Goal: Task Accomplishment & Management: Use online tool/utility

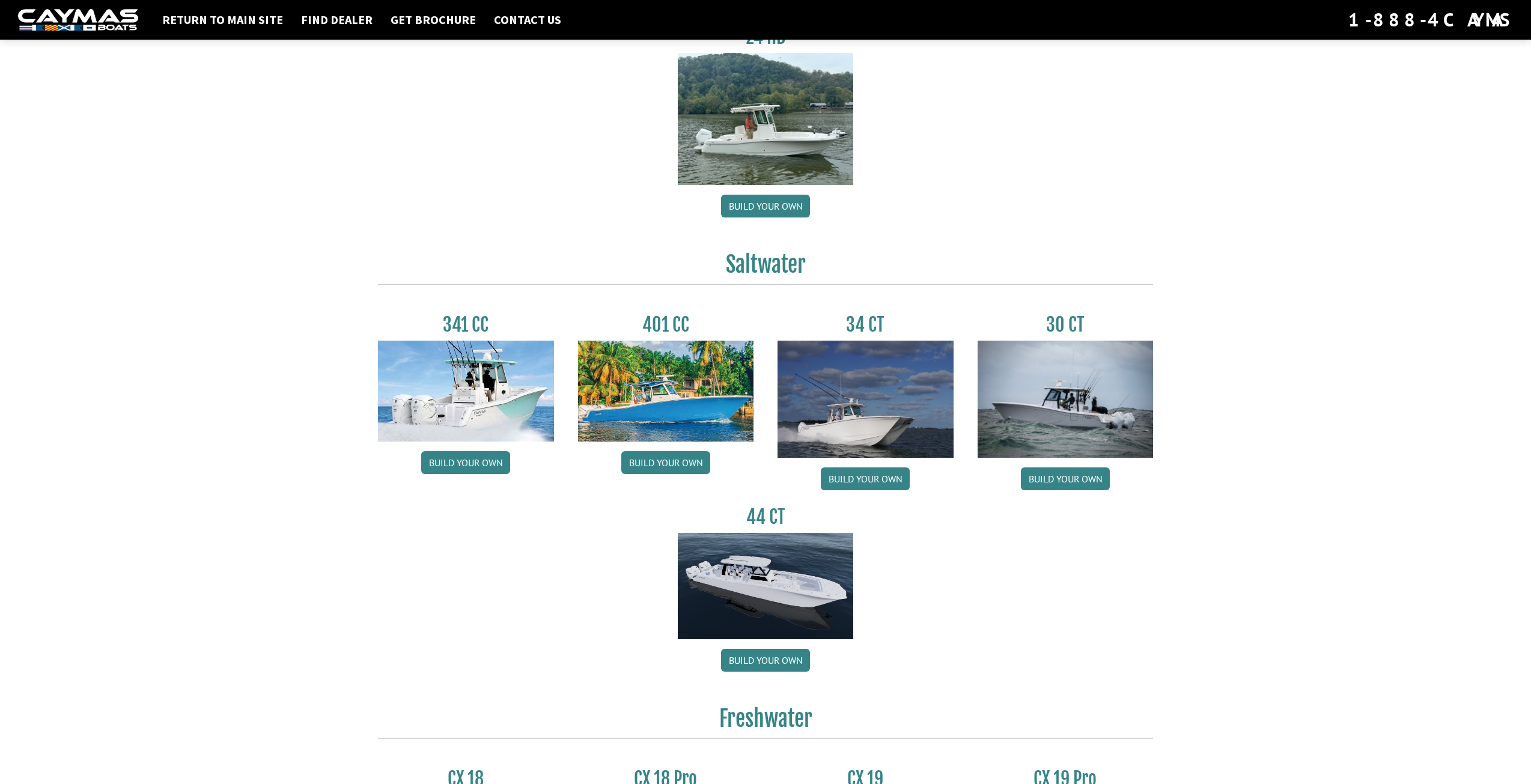
scroll to position [457, 0]
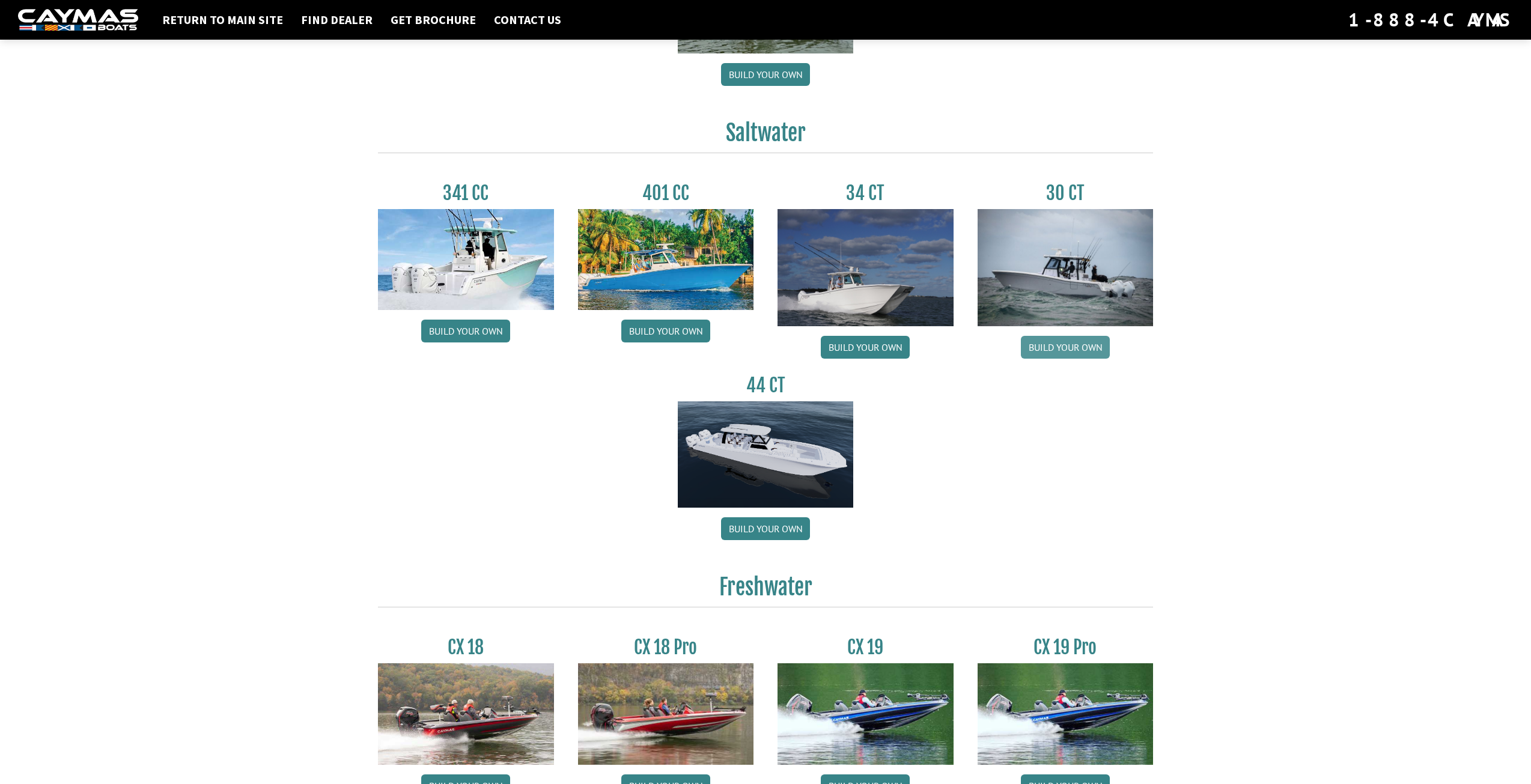
click at [1053, 341] on link "Build your own" at bounding box center [1065, 346] width 89 height 23
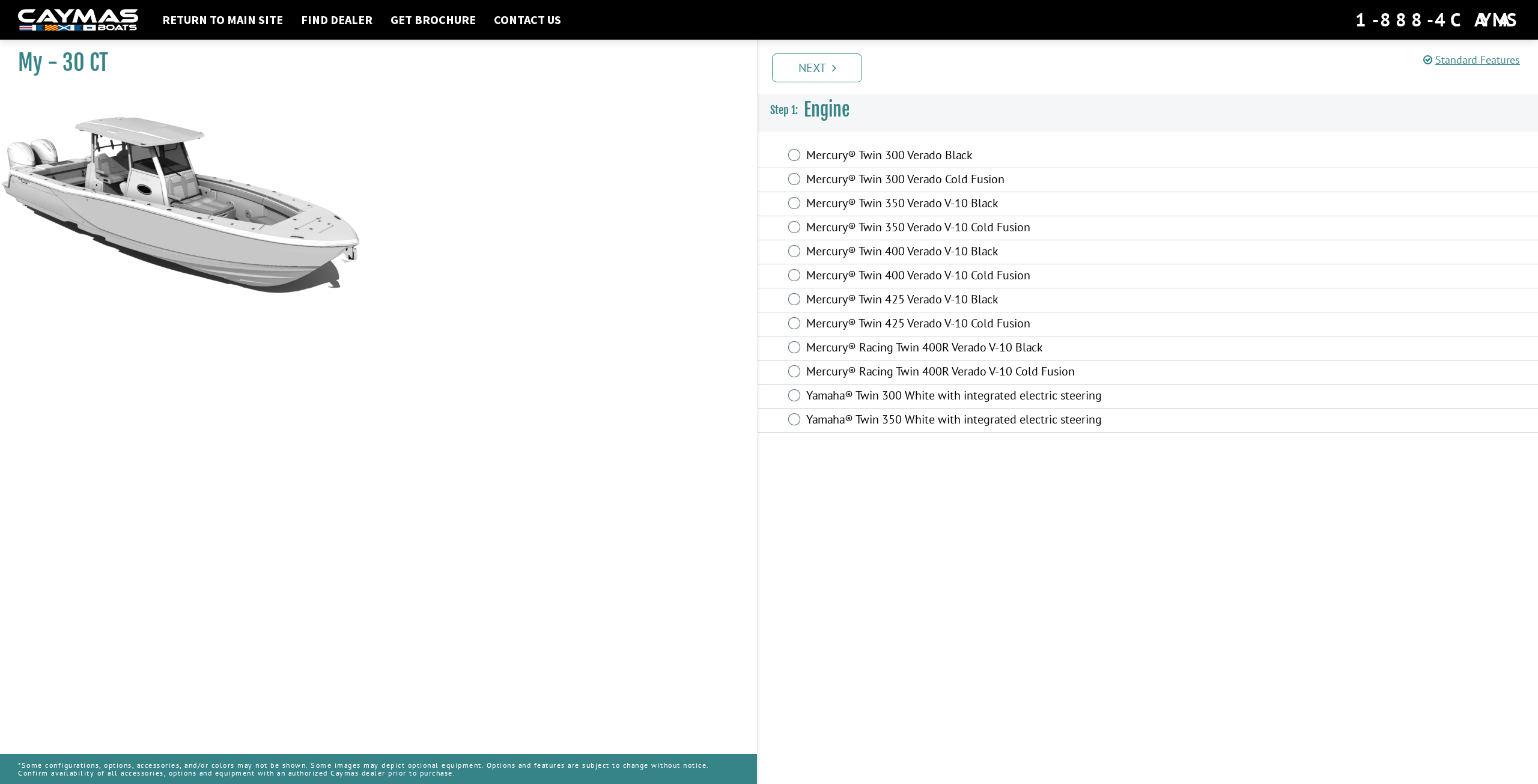
drag, startPoint x: 894, startPoint y: 150, endPoint x: 904, endPoint y: 136, distance: 17.2
click at [901, 144] on div "Mercury® Twin 300 Verado Black" at bounding box center [1148, 156] width 780 height 24
click at [907, 131] on h3 "Engine" at bounding box center [1148, 110] width 780 height 45
click at [902, 156] on label "Mercury® Twin 300 Verado Black" at bounding box center [1025, 156] width 440 height 17
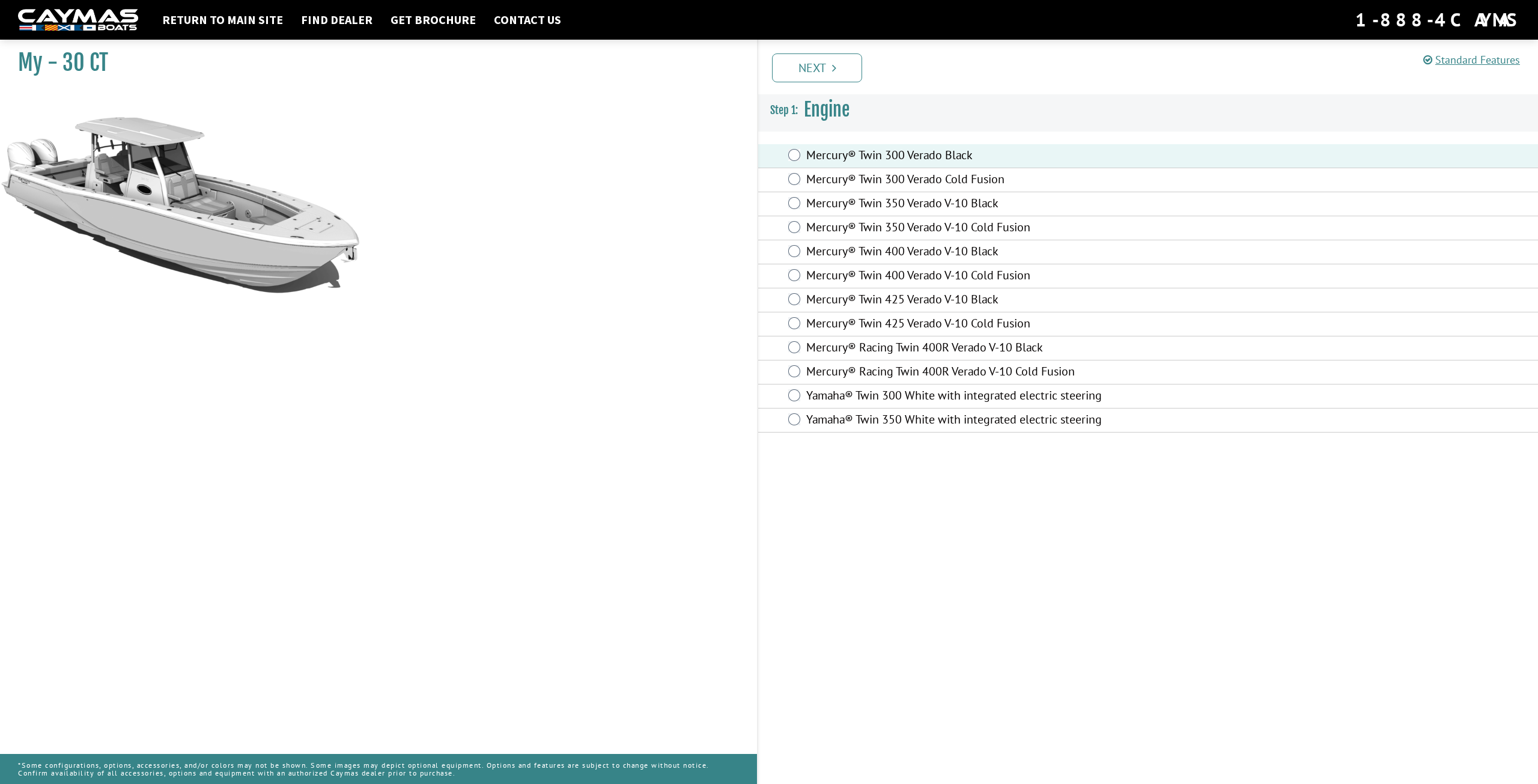
click at [904, 173] on label "Mercury® Twin 300 Verado Cold Fusion" at bounding box center [1025, 180] width 440 height 17
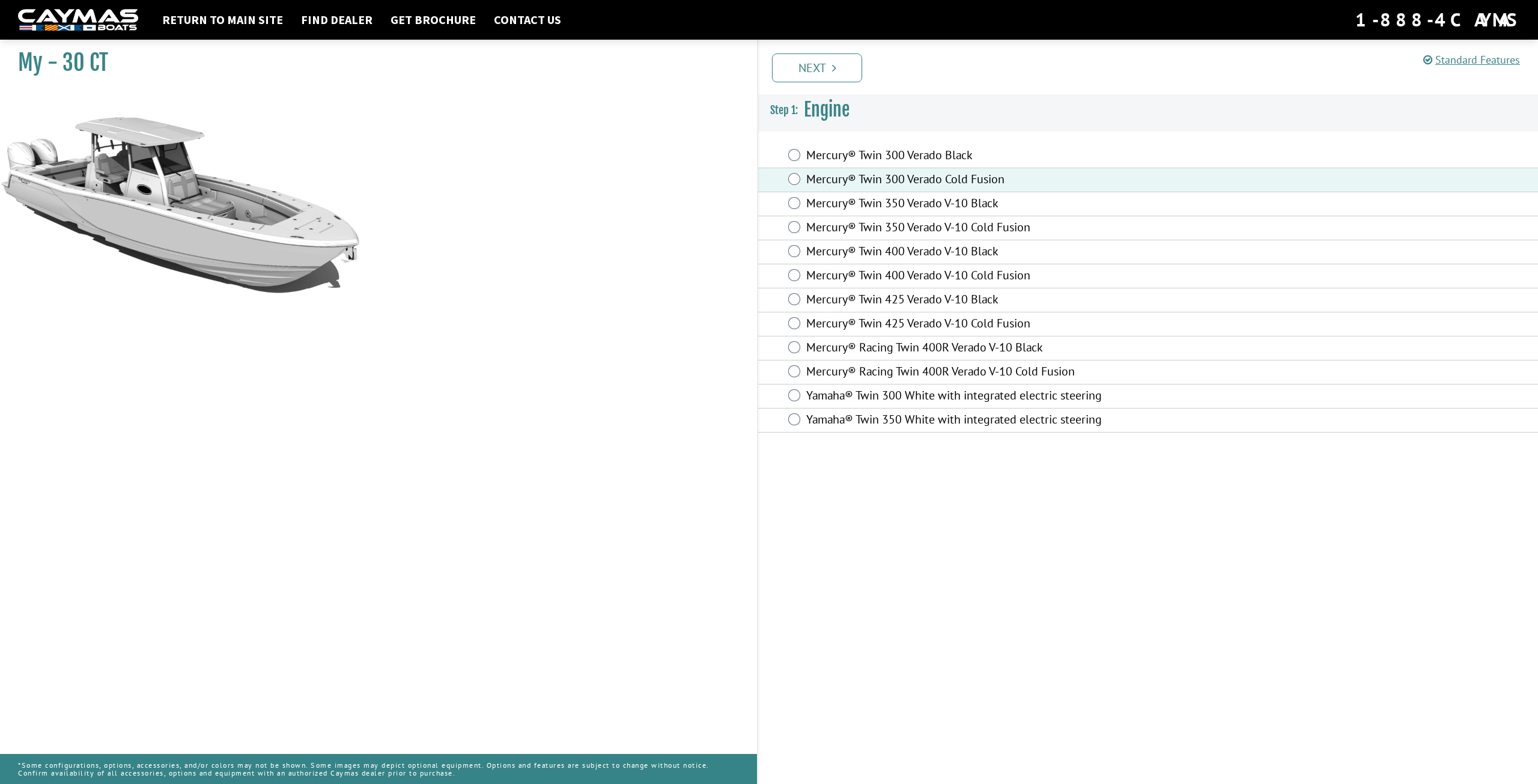
click at [883, 153] on label "Mercury® Twin 300 Verado Black" at bounding box center [1025, 156] width 440 height 17
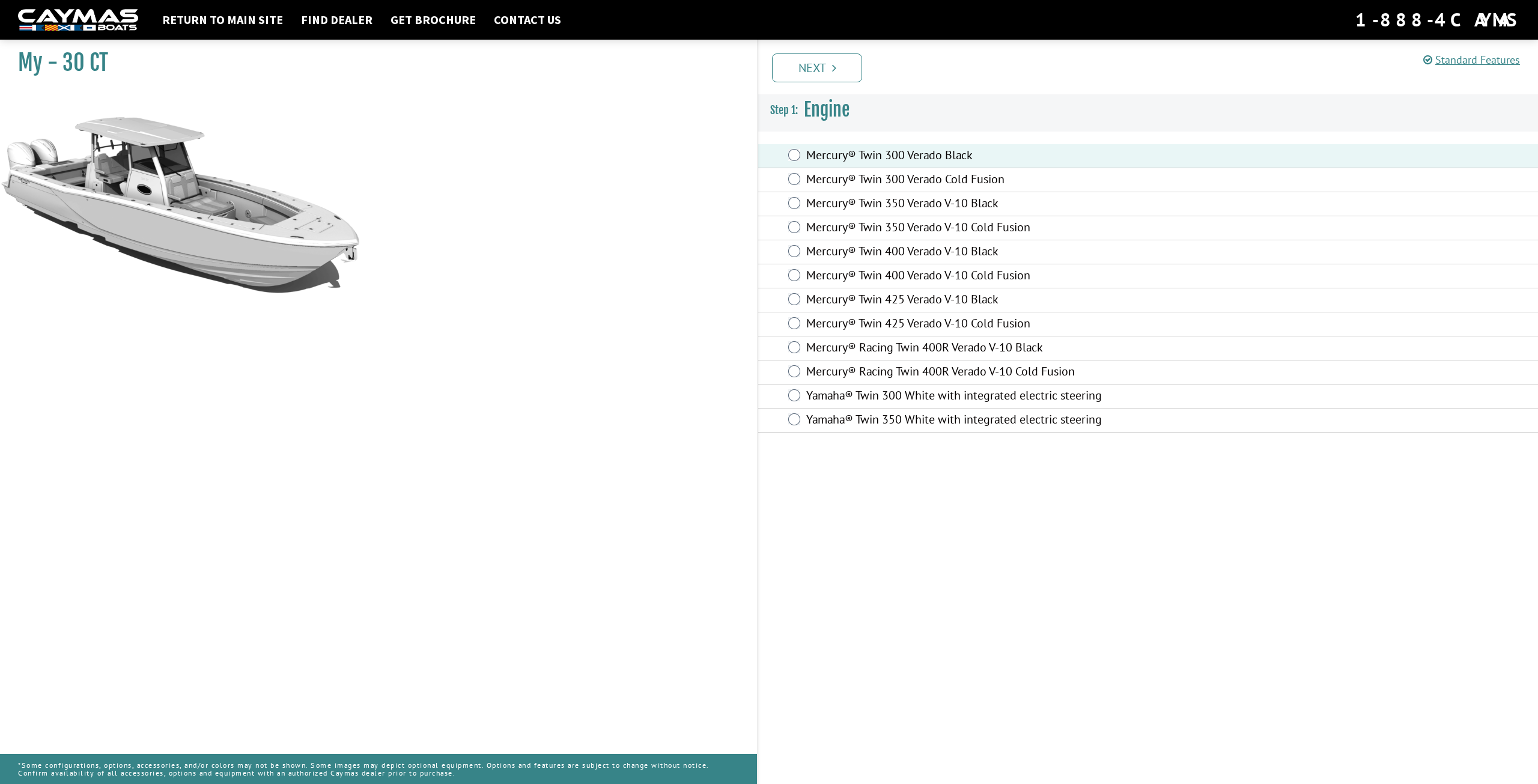
click at [839, 175] on label "Mercury® Twin 300 Verado Cold Fusion" at bounding box center [1025, 180] width 440 height 17
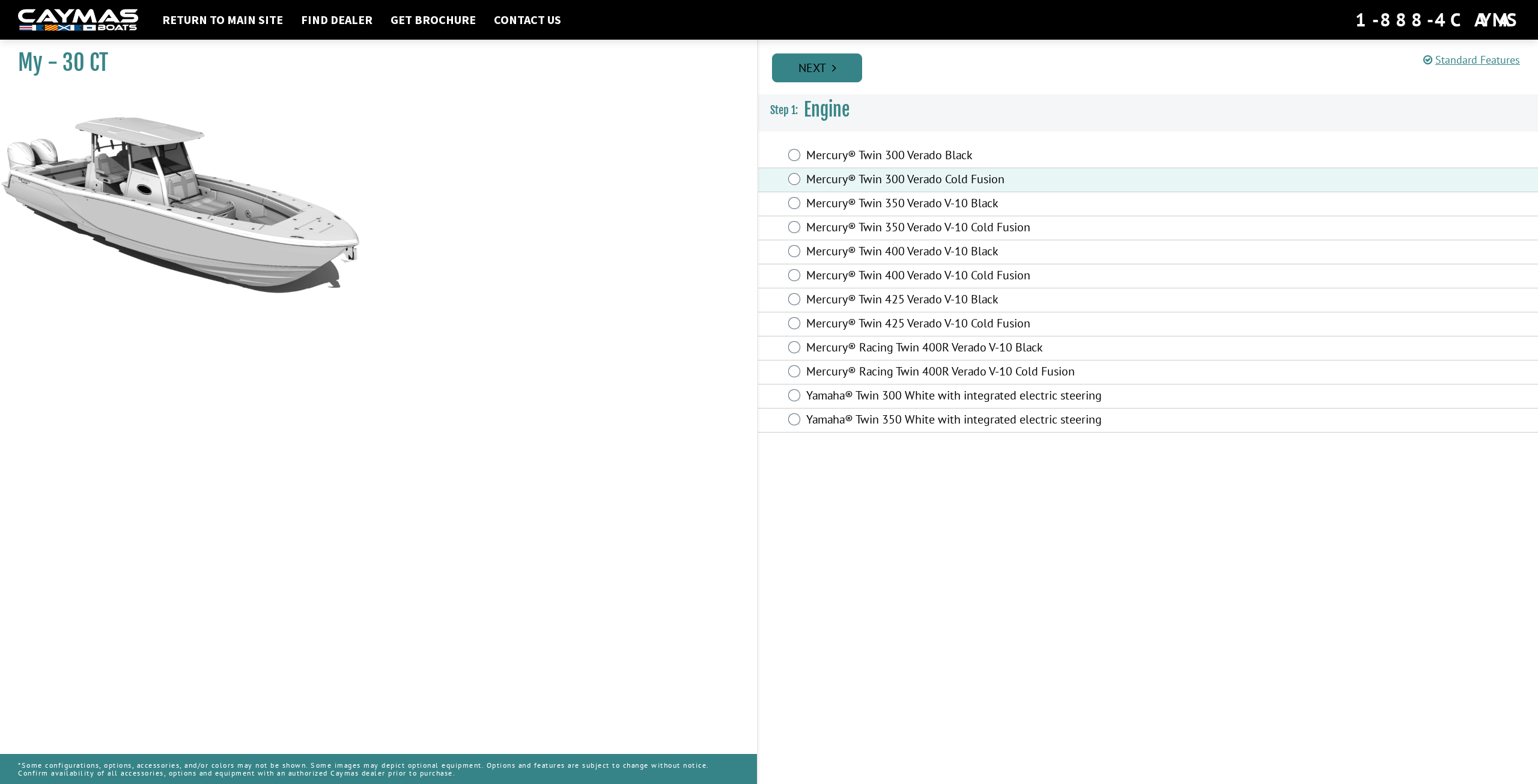
click at [843, 64] on link "Next" at bounding box center [817, 69] width 90 height 29
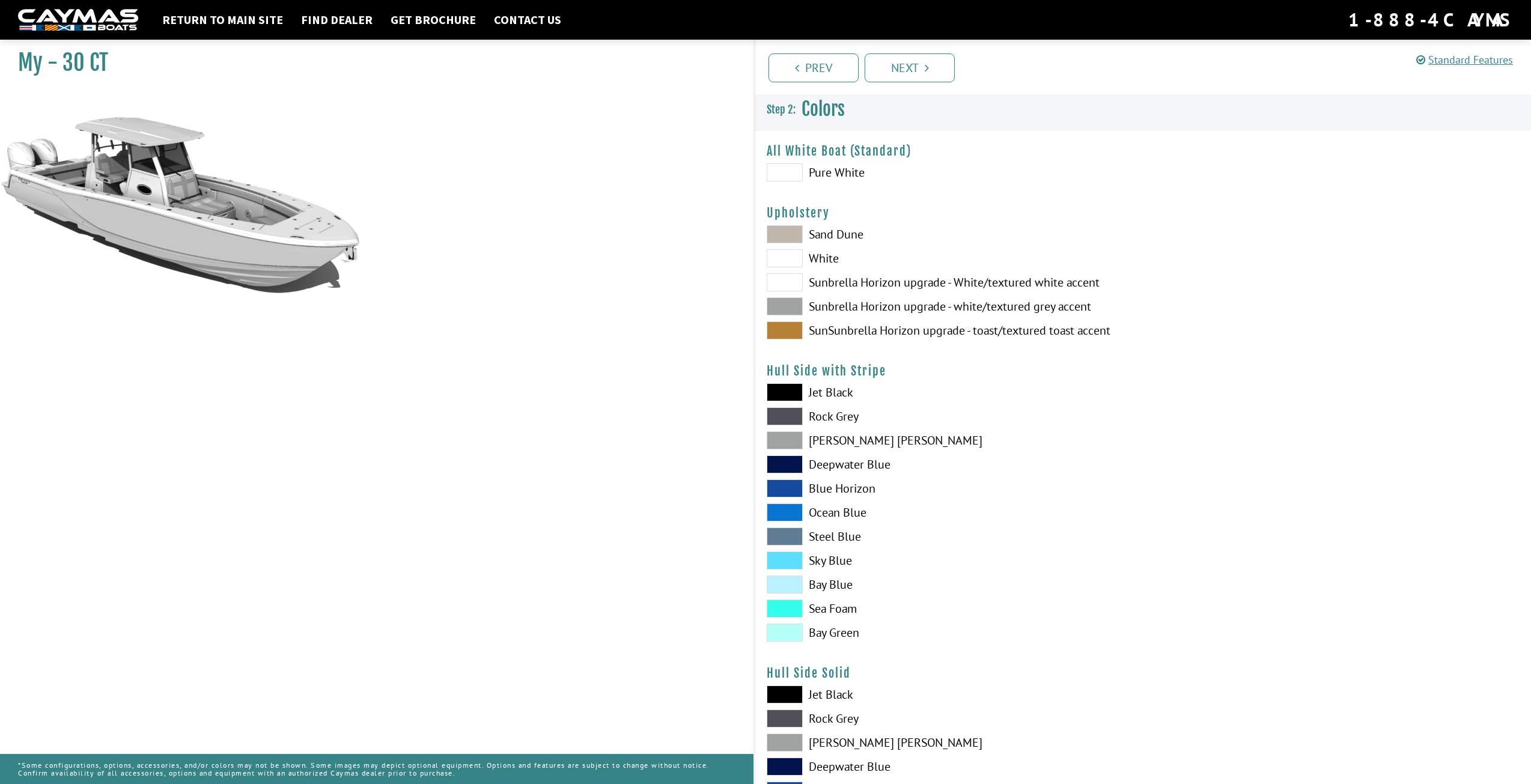
click at [790, 236] on span at bounding box center [784, 235] width 36 height 18
click at [772, 257] on span at bounding box center [784, 259] width 36 height 18
click at [781, 278] on span at bounding box center [784, 282] width 36 height 18
click at [784, 306] on span at bounding box center [784, 306] width 36 height 18
click at [803, 329] on span at bounding box center [784, 331] width 36 height 18
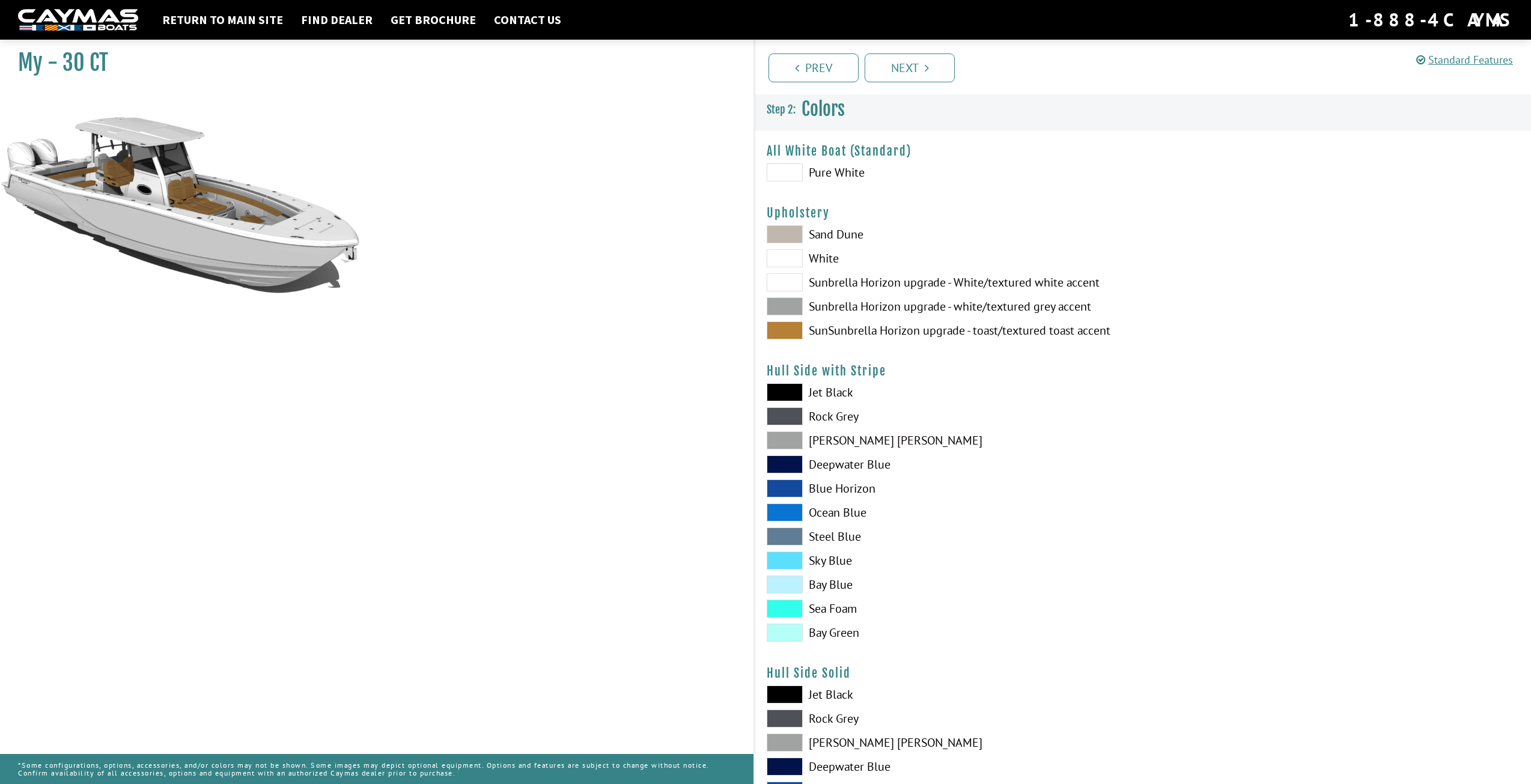
click at [784, 492] on span at bounding box center [784, 489] width 36 height 18
click at [785, 702] on span at bounding box center [784, 694] width 36 height 18
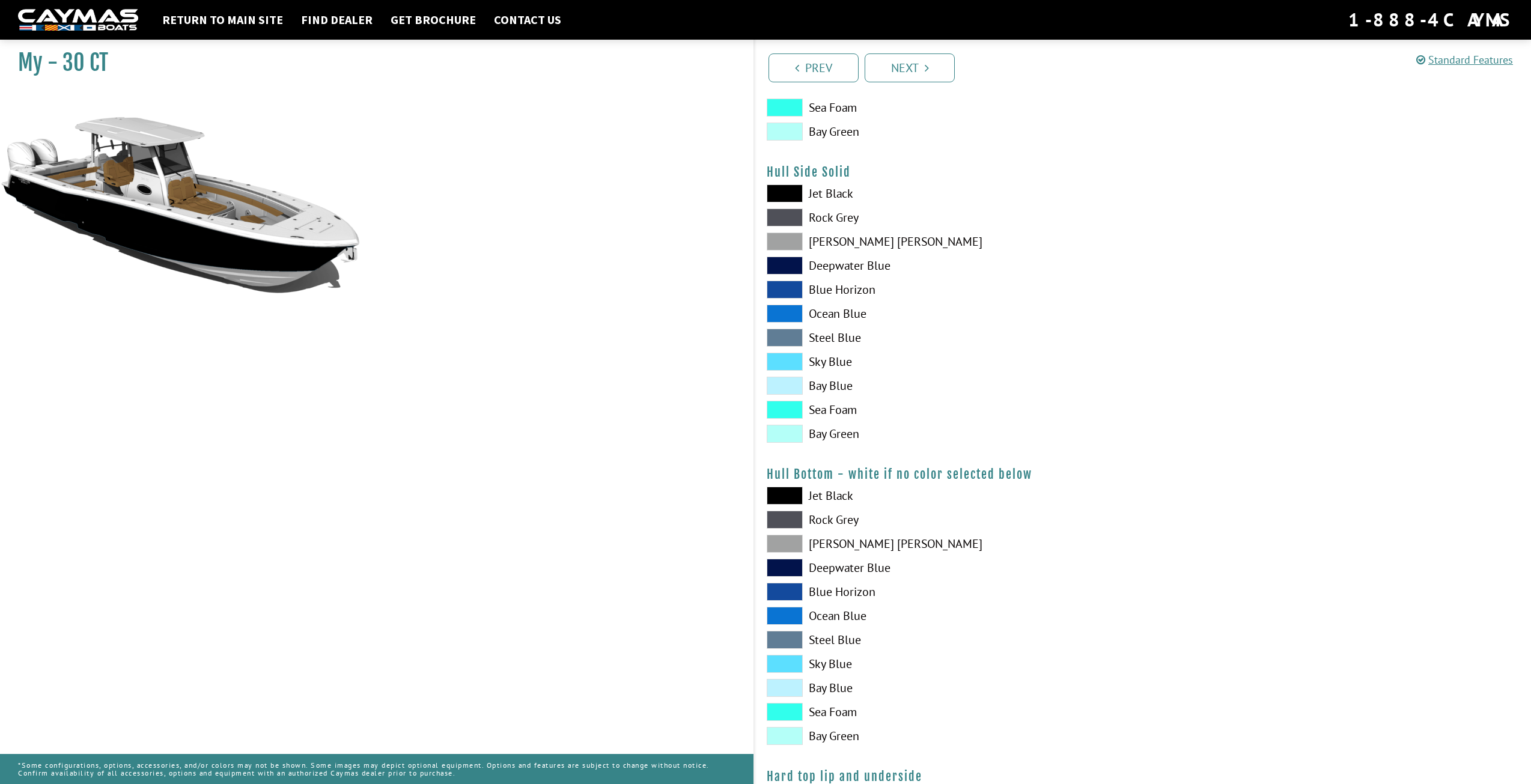
scroll to position [504, 0]
click at [794, 220] on span at bounding box center [784, 215] width 36 height 18
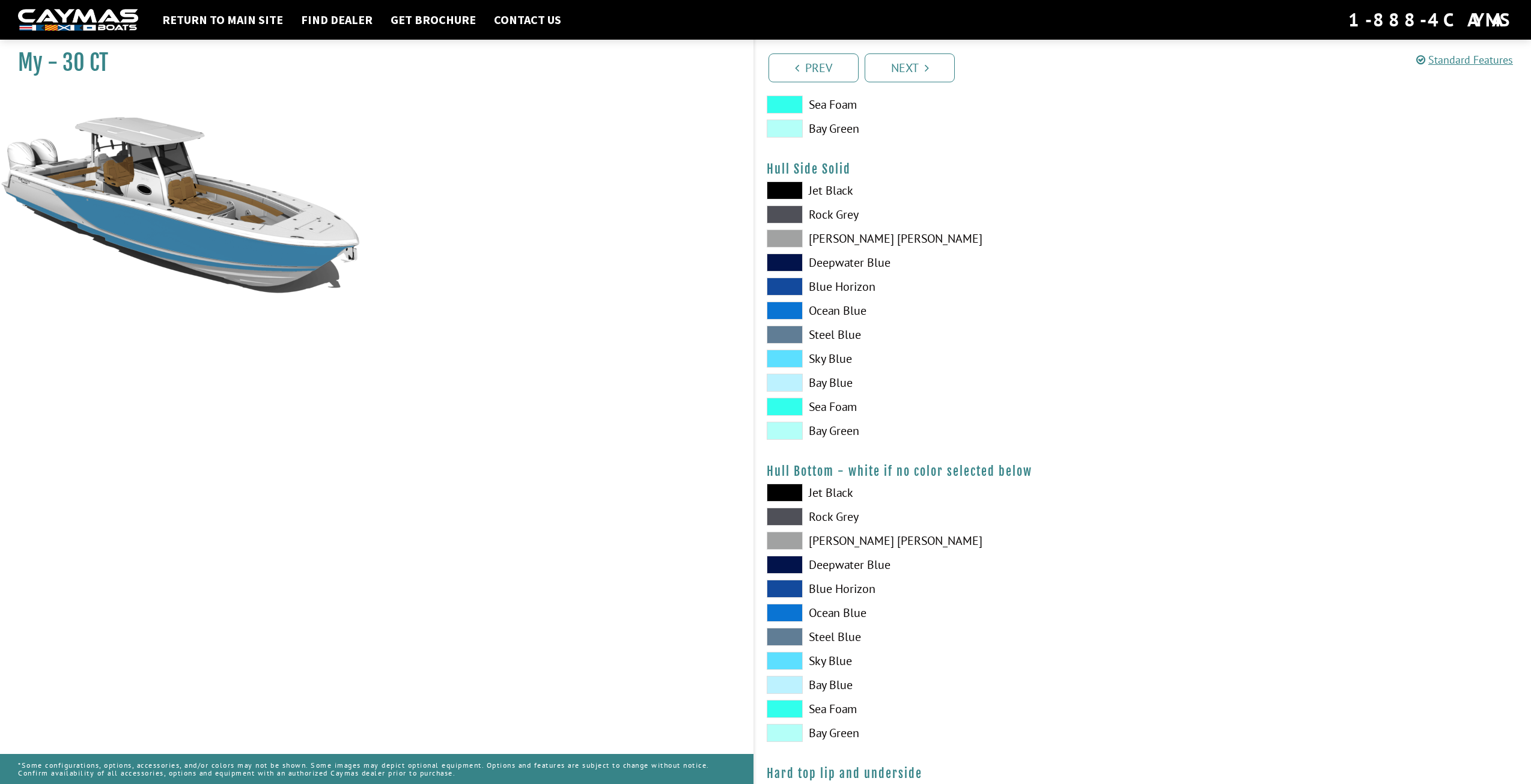
click at [793, 260] on span at bounding box center [784, 262] width 36 height 18
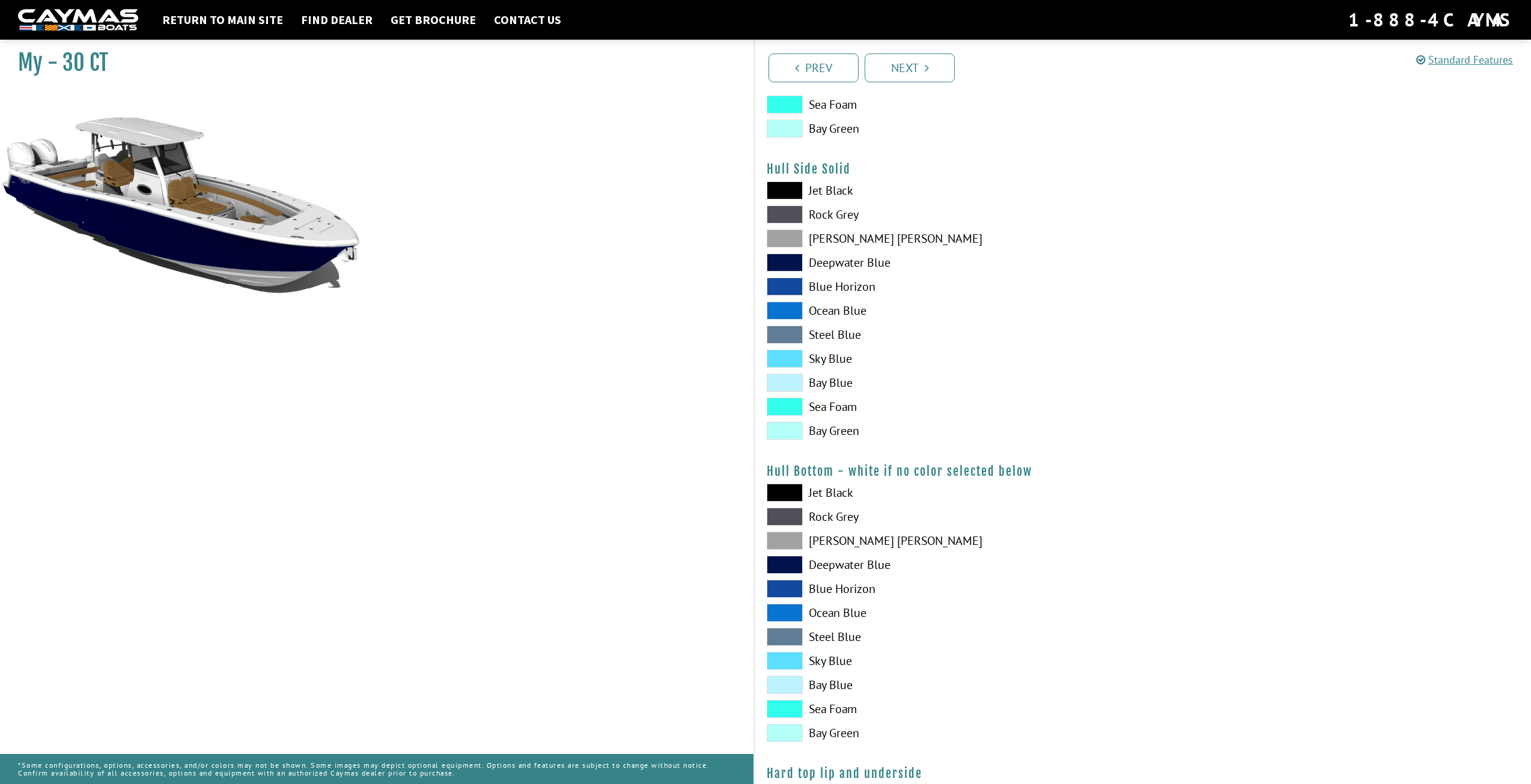
click at [792, 297] on div "Jet Black Rock Grey Dove Gray Deepwater Blue Blue Horizon Ocean Blue" at bounding box center [949, 313] width 388 height 264
click at [790, 325] on div "Jet Black Rock Grey Dove Gray Deepwater Blue Blue Horizon Ocean Blue" at bounding box center [949, 313] width 388 height 264
click at [790, 331] on span at bounding box center [784, 334] width 36 height 18
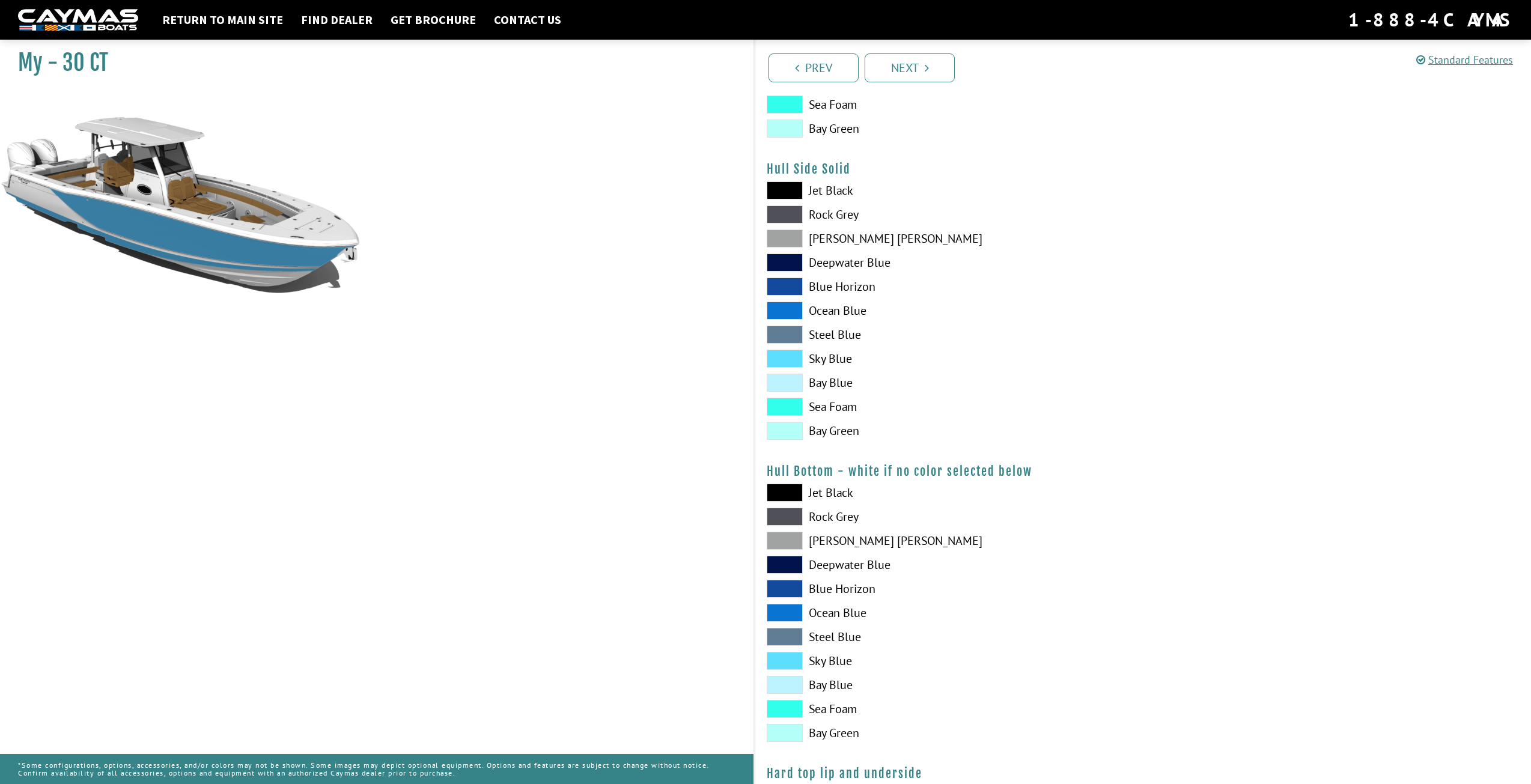
click at [790, 331] on span at bounding box center [784, 334] width 36 height 18
click at [778, 327] on span at bounding box center [784, 334] width 36 height 18
click at [780, 312] on span at bounding box center [784, 311] width 36 height 18
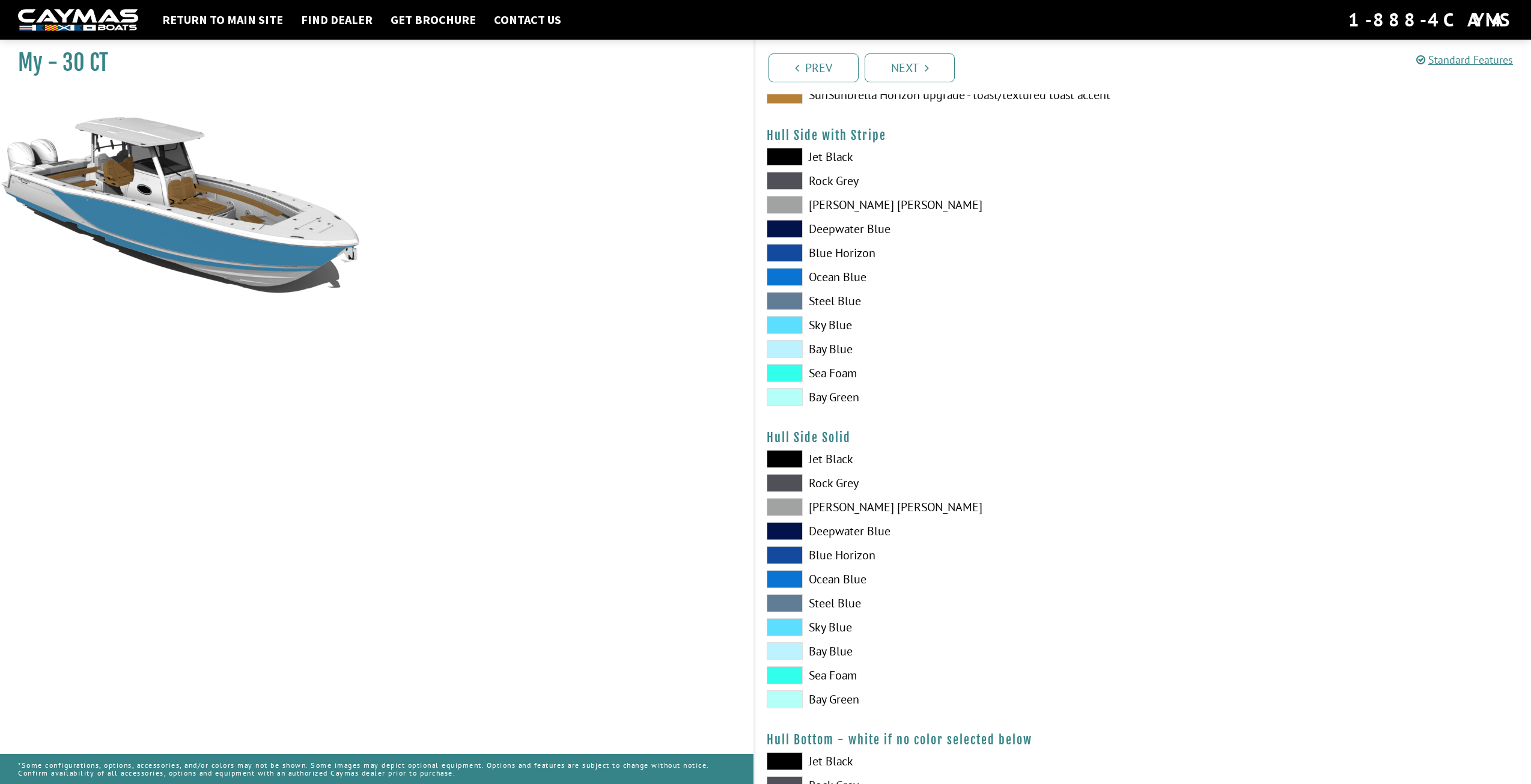
scroll to position [232, 0]
click at [786, 164] on span at bounding box center [784, 160] width 36 height 18
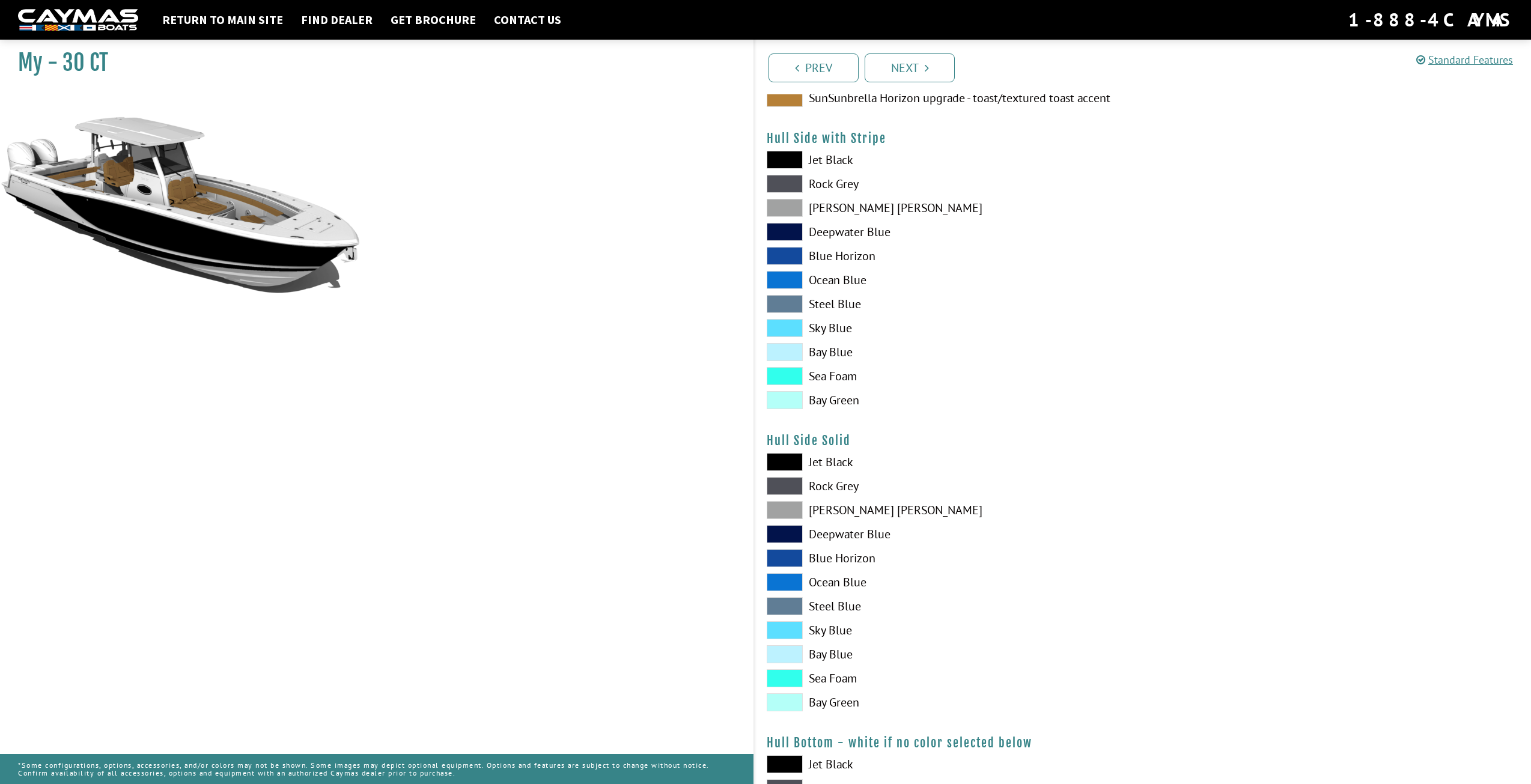
click at [782, 562] on span at bounding box center [784, 558] width 36 height 18
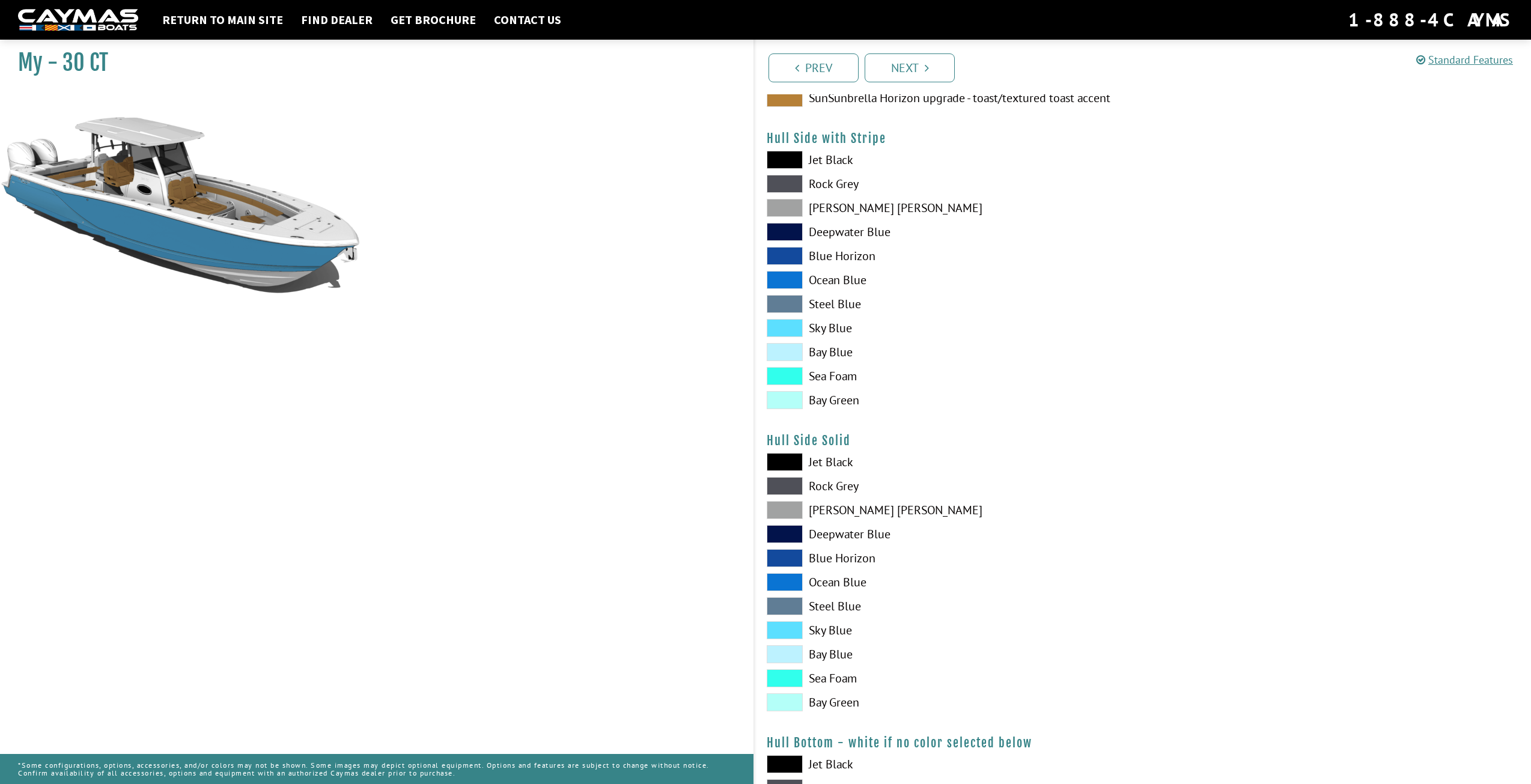
click at [781, 530] on span at bounding box center [784, 535] width 36 height 18
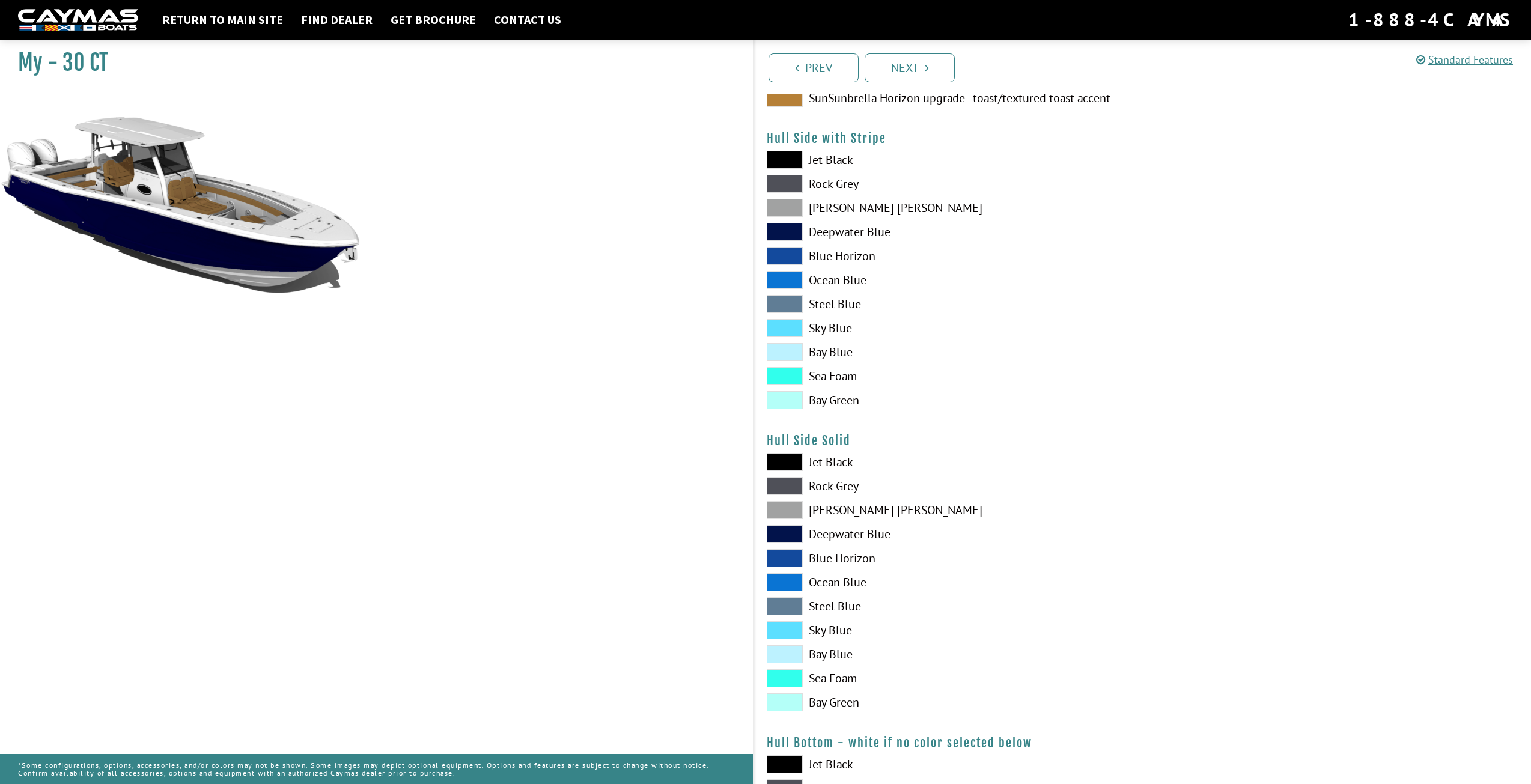
click at [791, 588] on span at bounding box center [784, 582] width 36 height 18
click at [785, 604] on span at bounding box center [784, 606] width 36 height 18
click at [792, 637] on span at bounding box center [784, 630] width 36 height 18
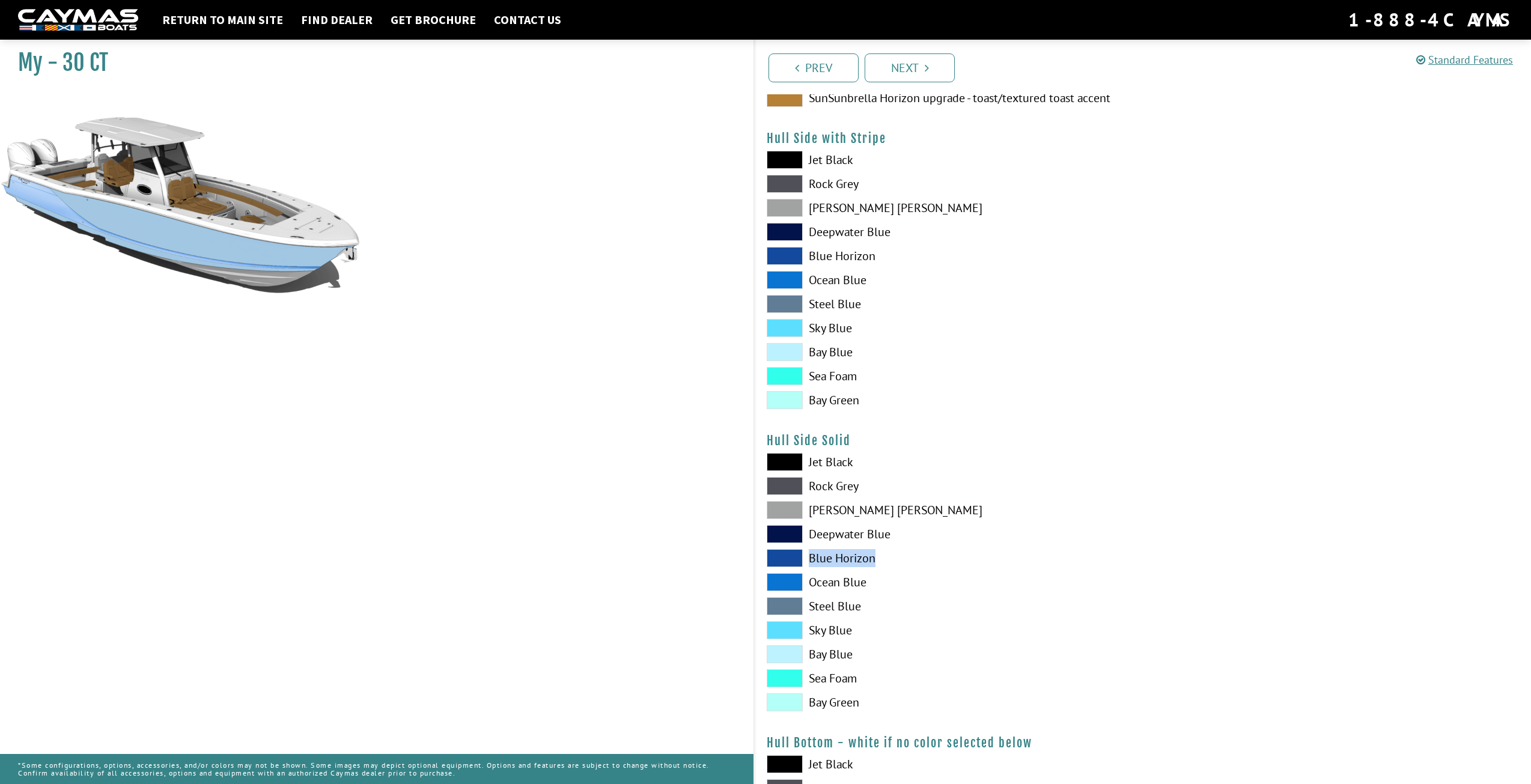
click at [788, 567] on div "Jet Black Rock Grey Dove Gray Deepwater Blue Blue Horizon Ocean Blue" at bounding box center [949, 585] width 388 height 264
click at [1037, 588] on label "Ocean Blue" at bounding box center [949, 582] width 364 height 18
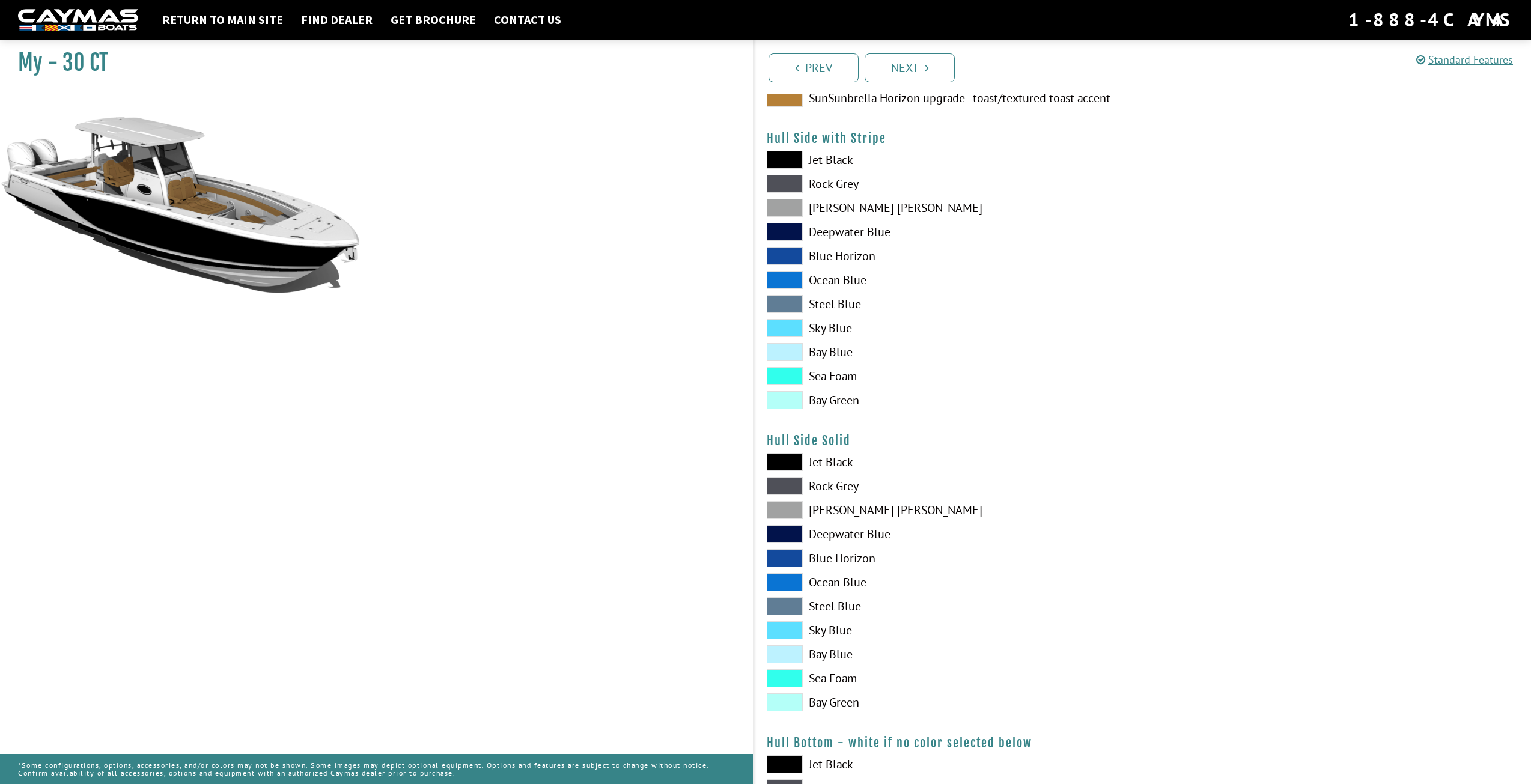
click at [793, 679] on span at bounding box center [784, 678] width 36 height 18
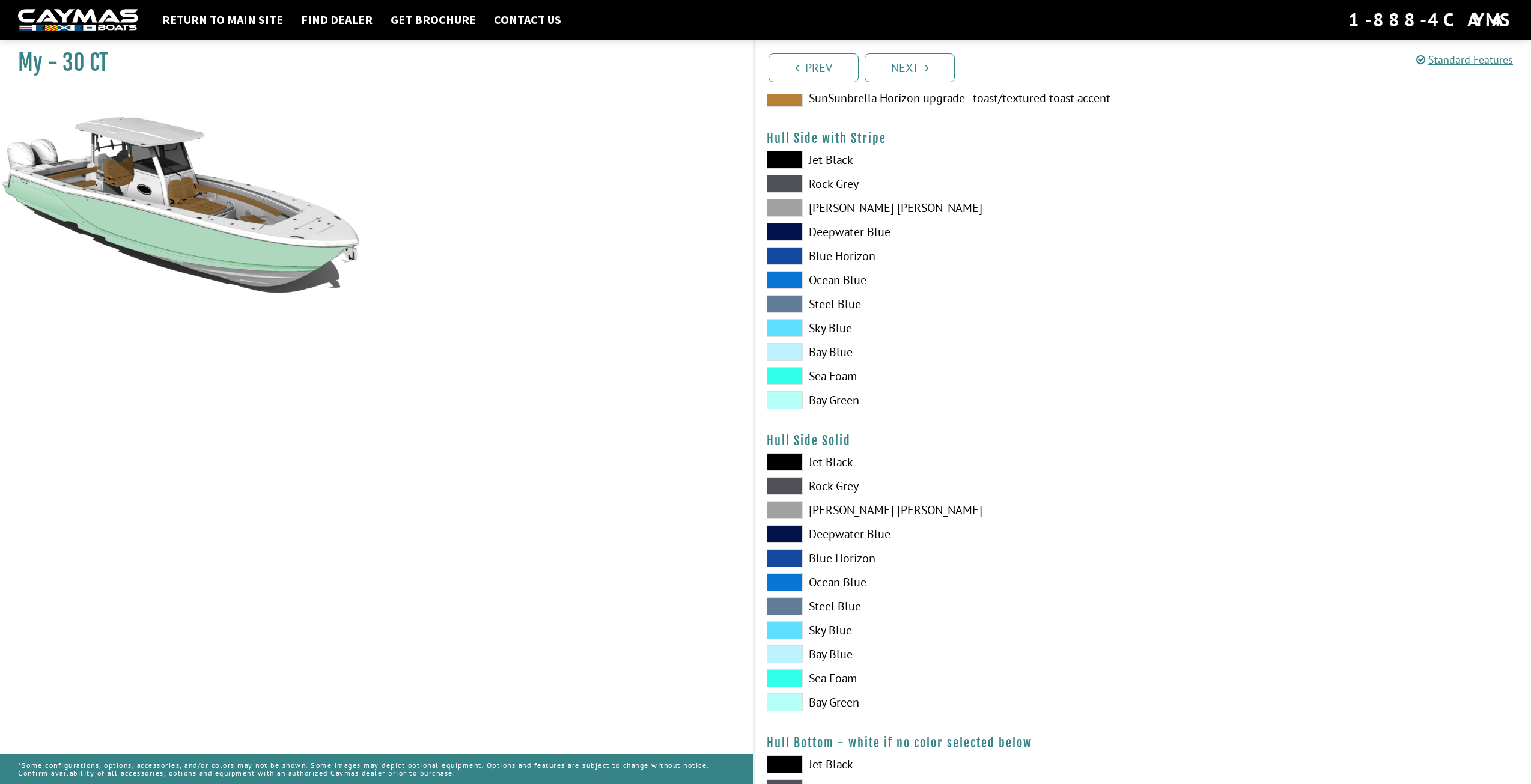
click at [771, 703] on span at bounding box center [784, 703] width 36 height 18
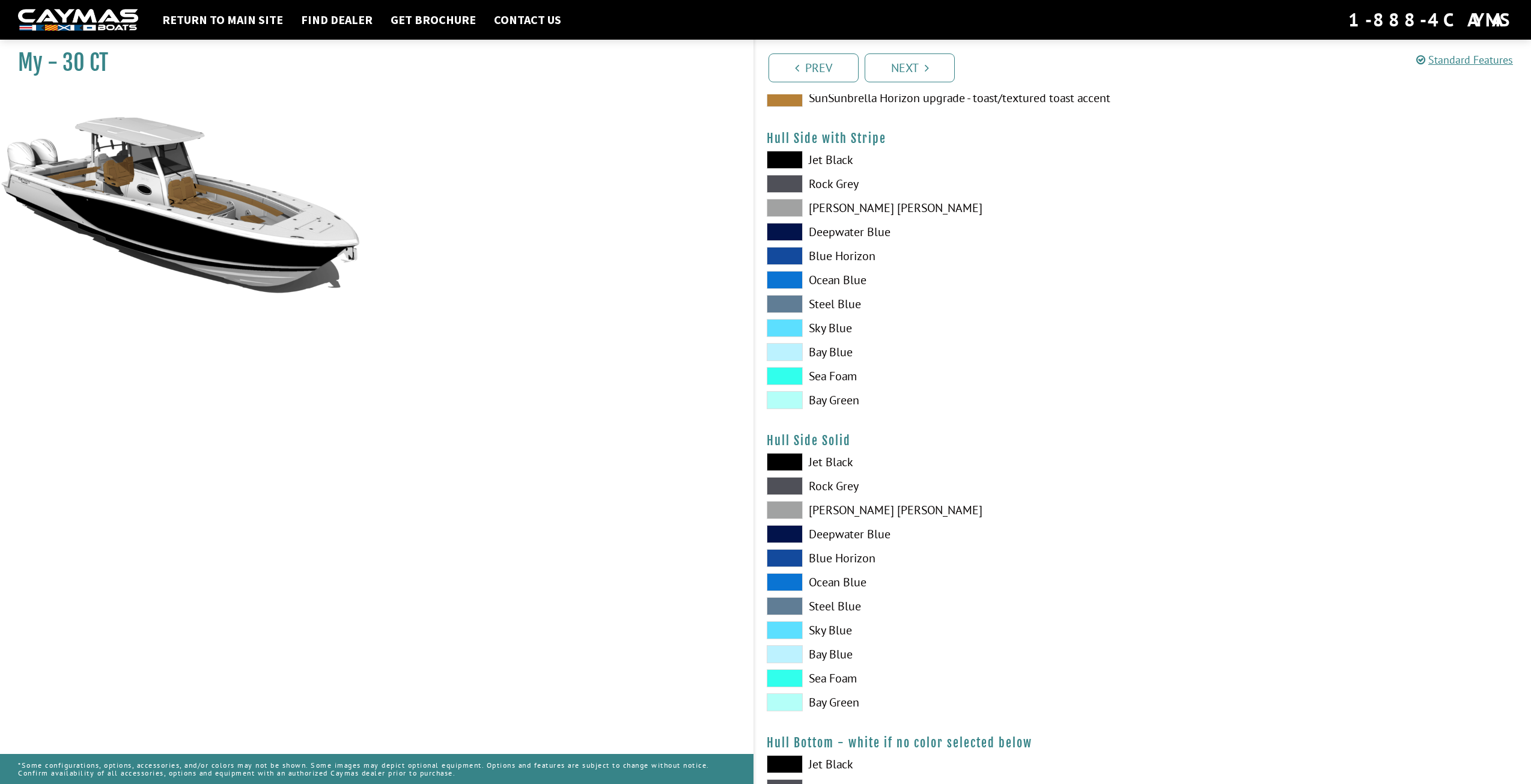
click at [790, 393] on span at bounding box center [784, 400] width 36 height 18
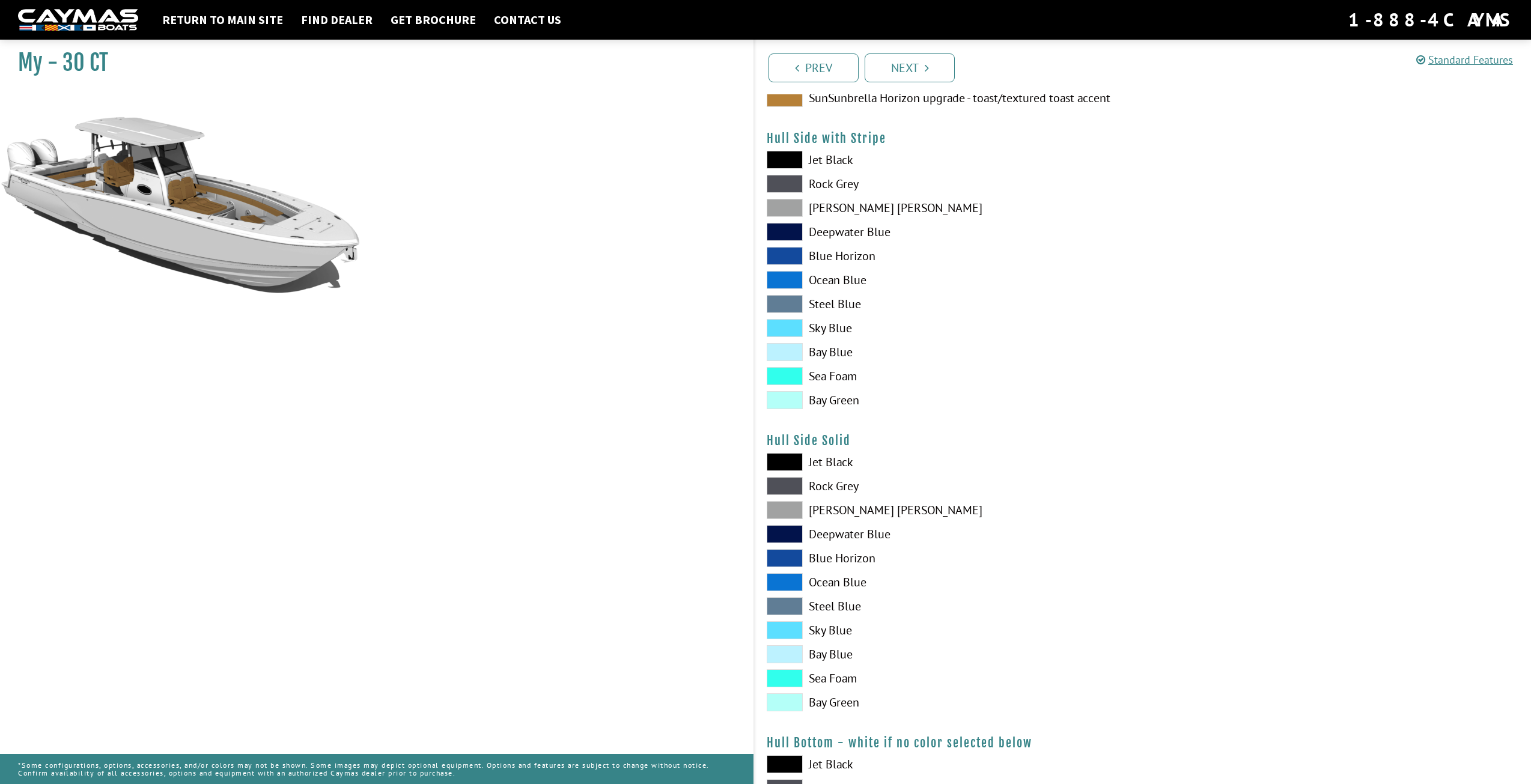
click at [790, 393] on span at bounding box center [784, 400] width 36 height 18
click at [780, 700] on span at bounding box center [784, 703] width 36 height 18
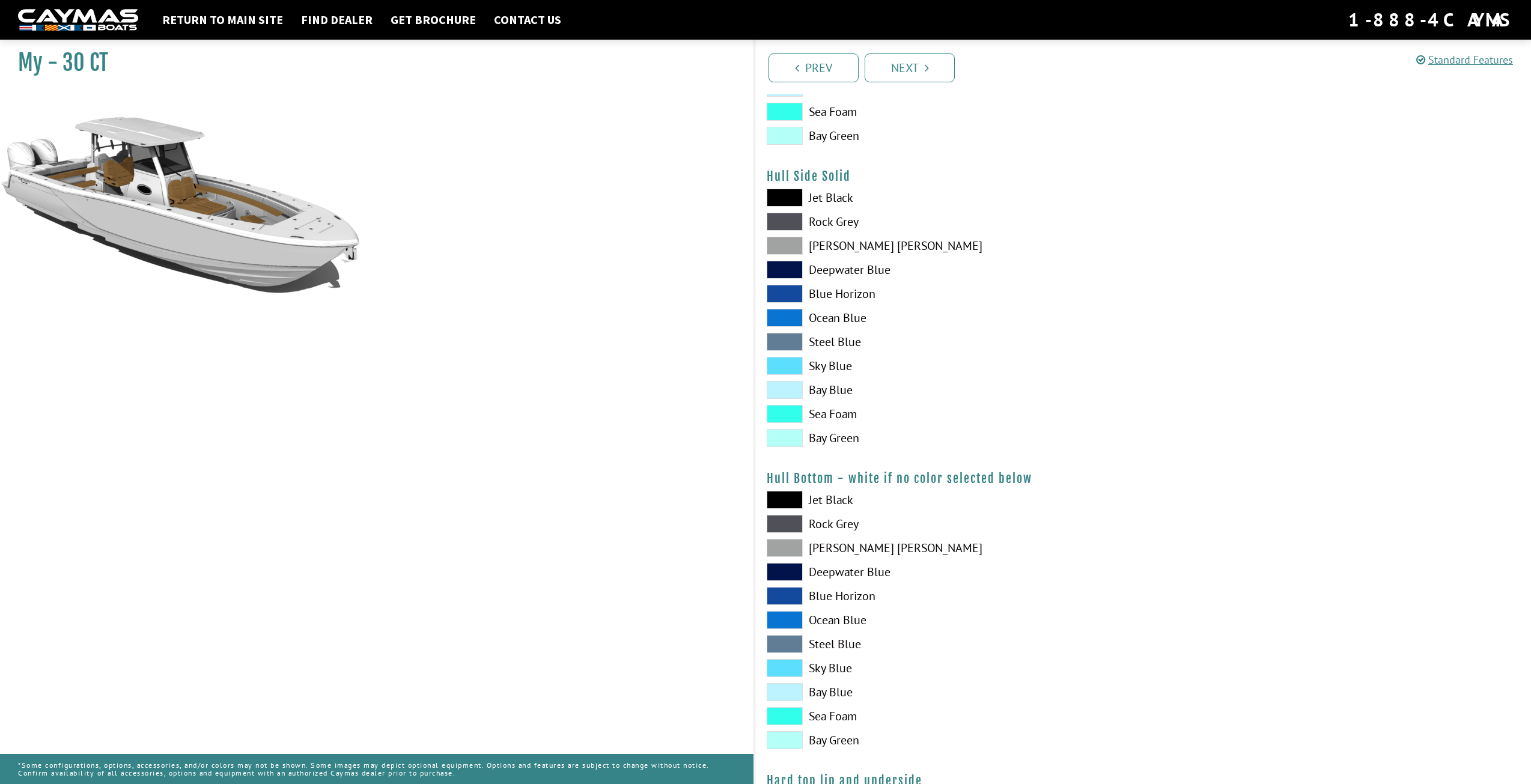
scroll to position [681, 0]
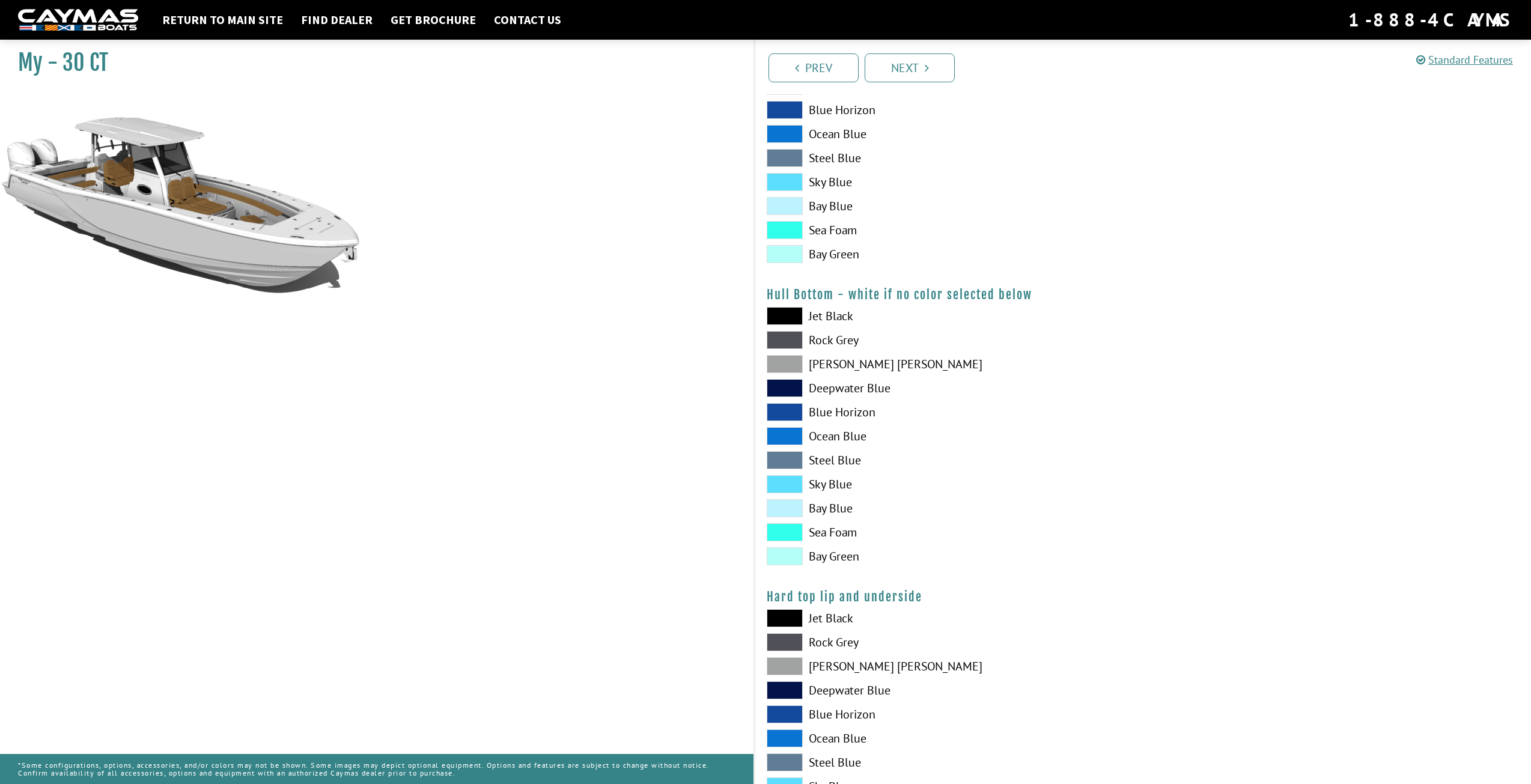
click at [786, 557] on span at bounding box center [784, 556] width 36 height 18
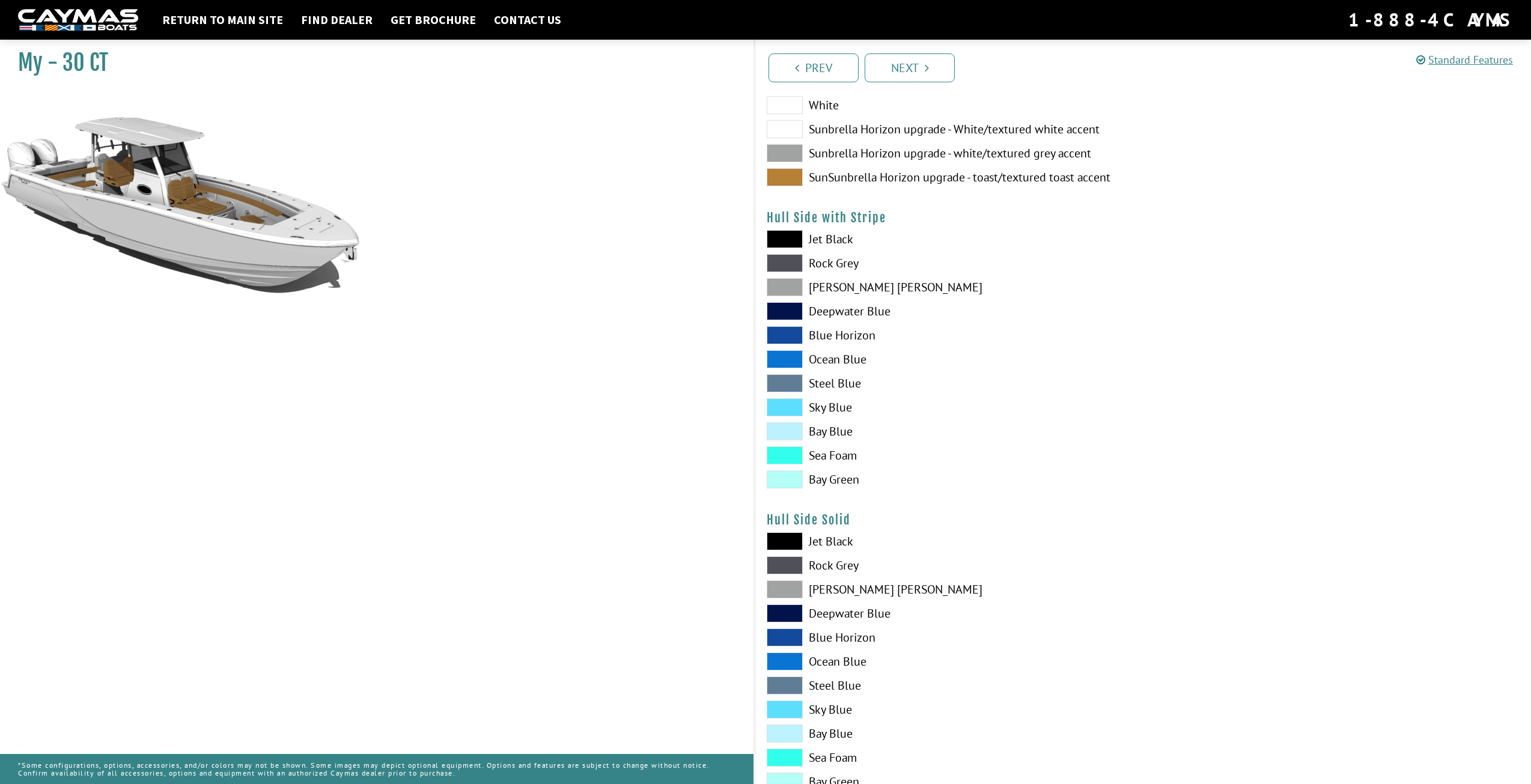
scroll to position [166, 0]
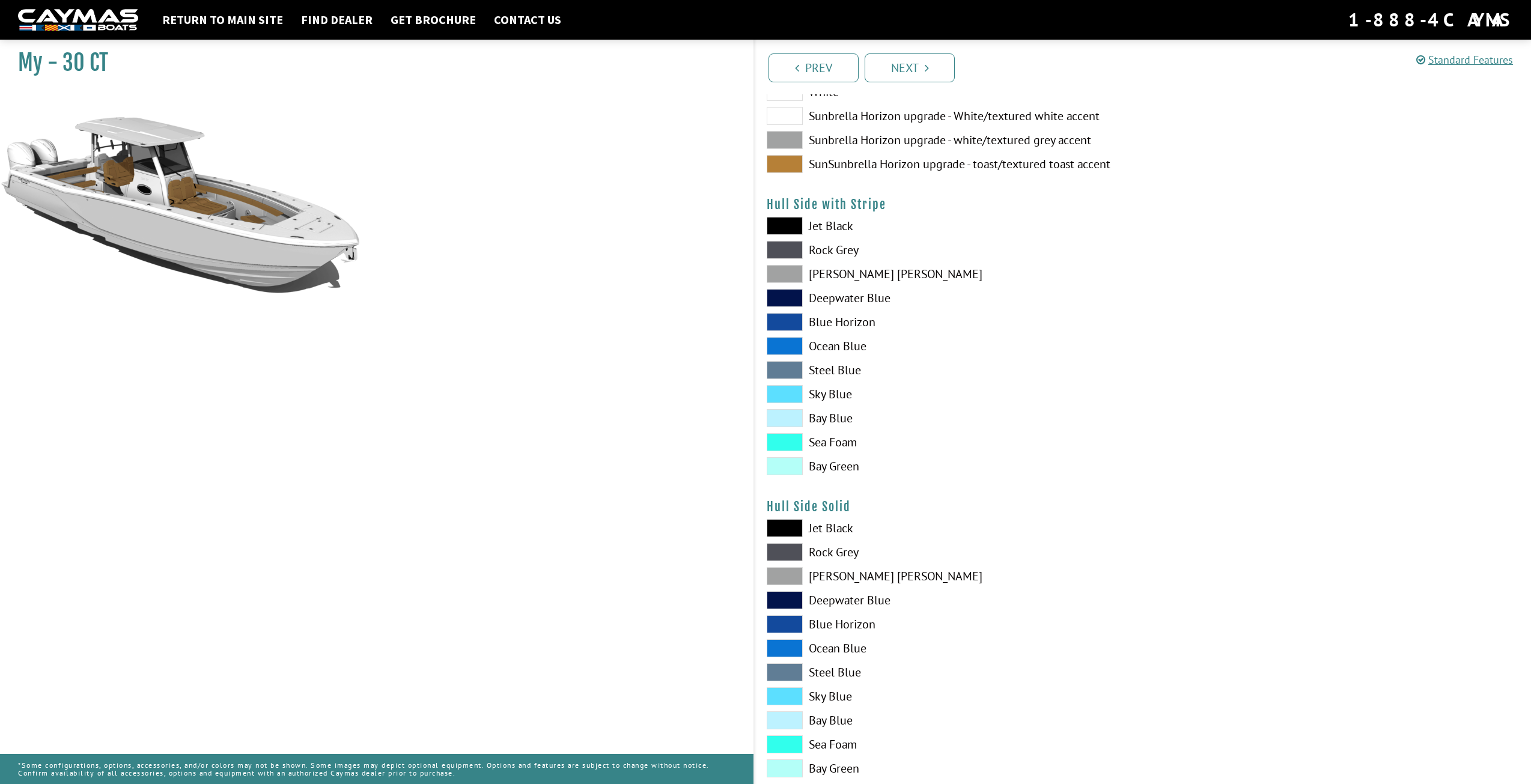
click at [792, 471] on span at bounding box center [784, 466] width 36 height 18
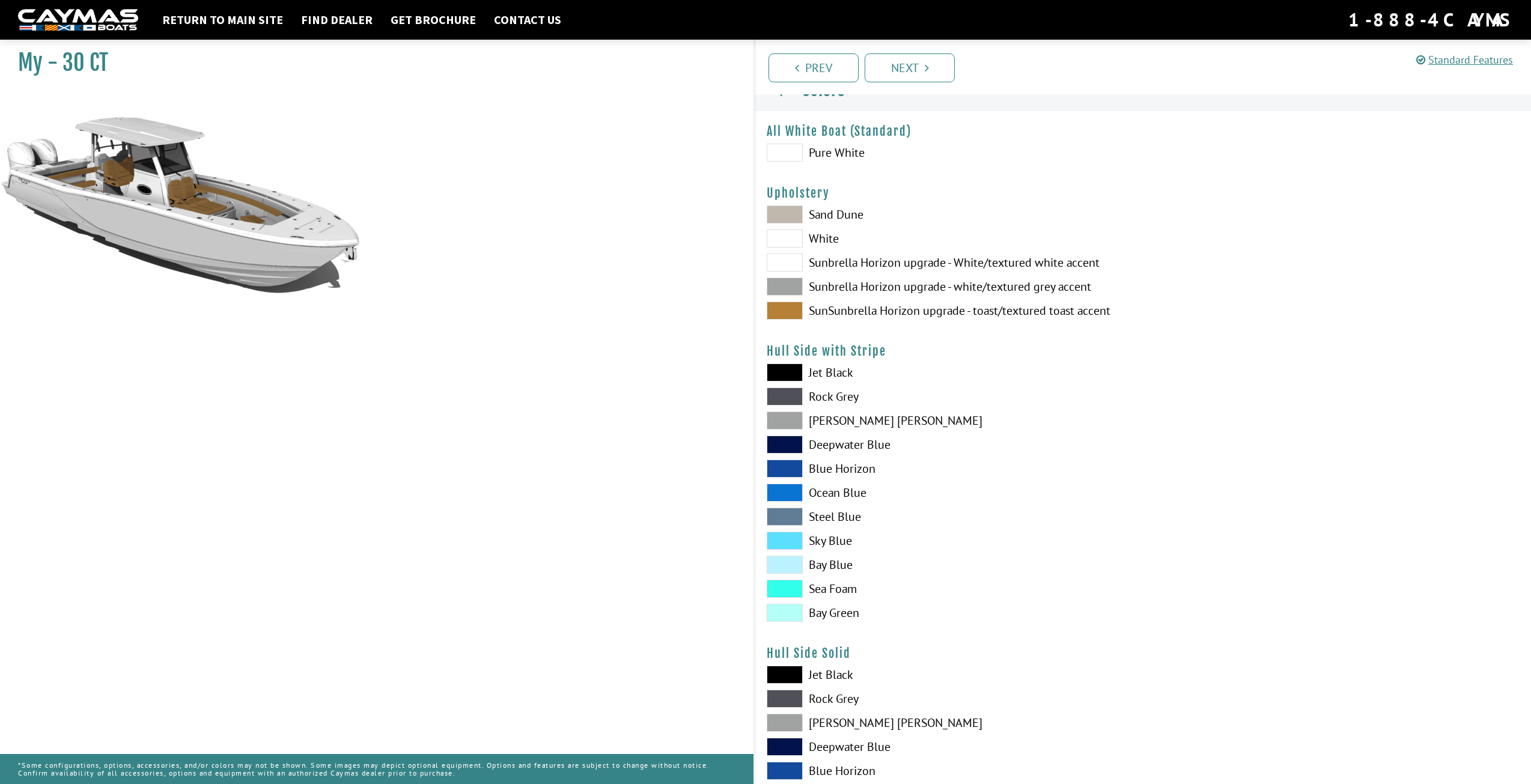
scroll to position [0, 0]
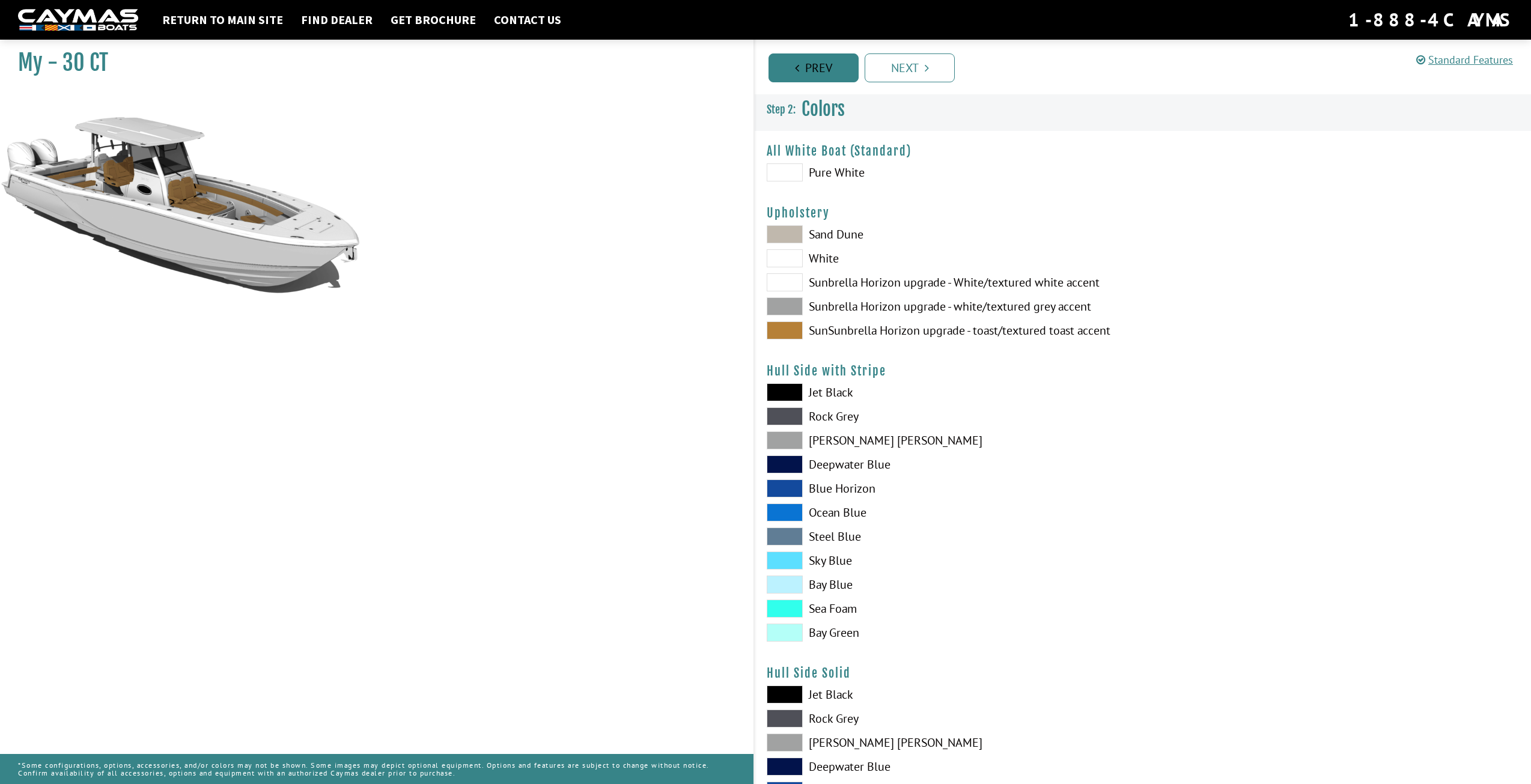
click at [818, 75] on link "Prev" at bounding box center [813, 69] width 90 height 29
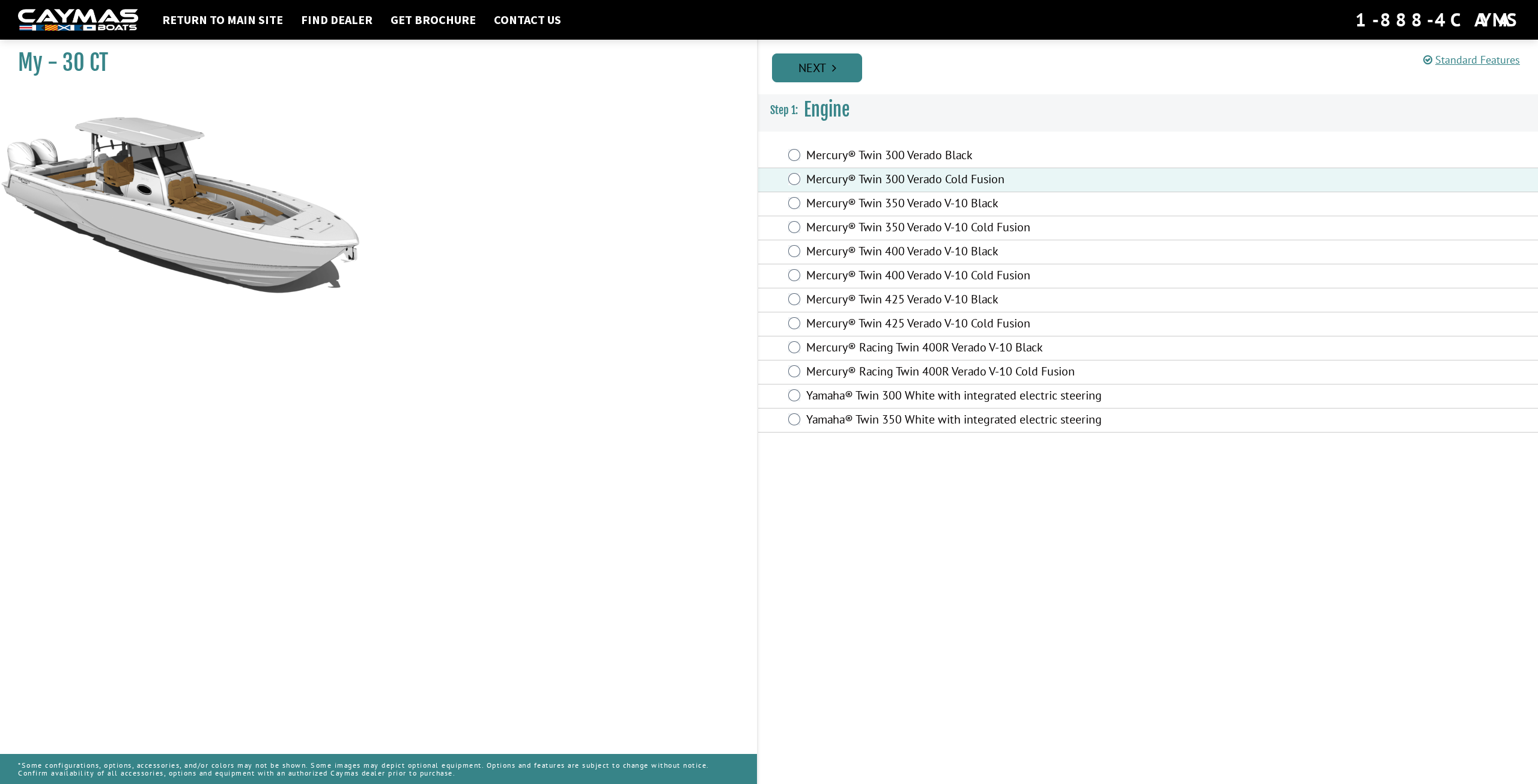
click at [847, 70] on link "Next" at bounding box center [817, 69] width 90 height 29
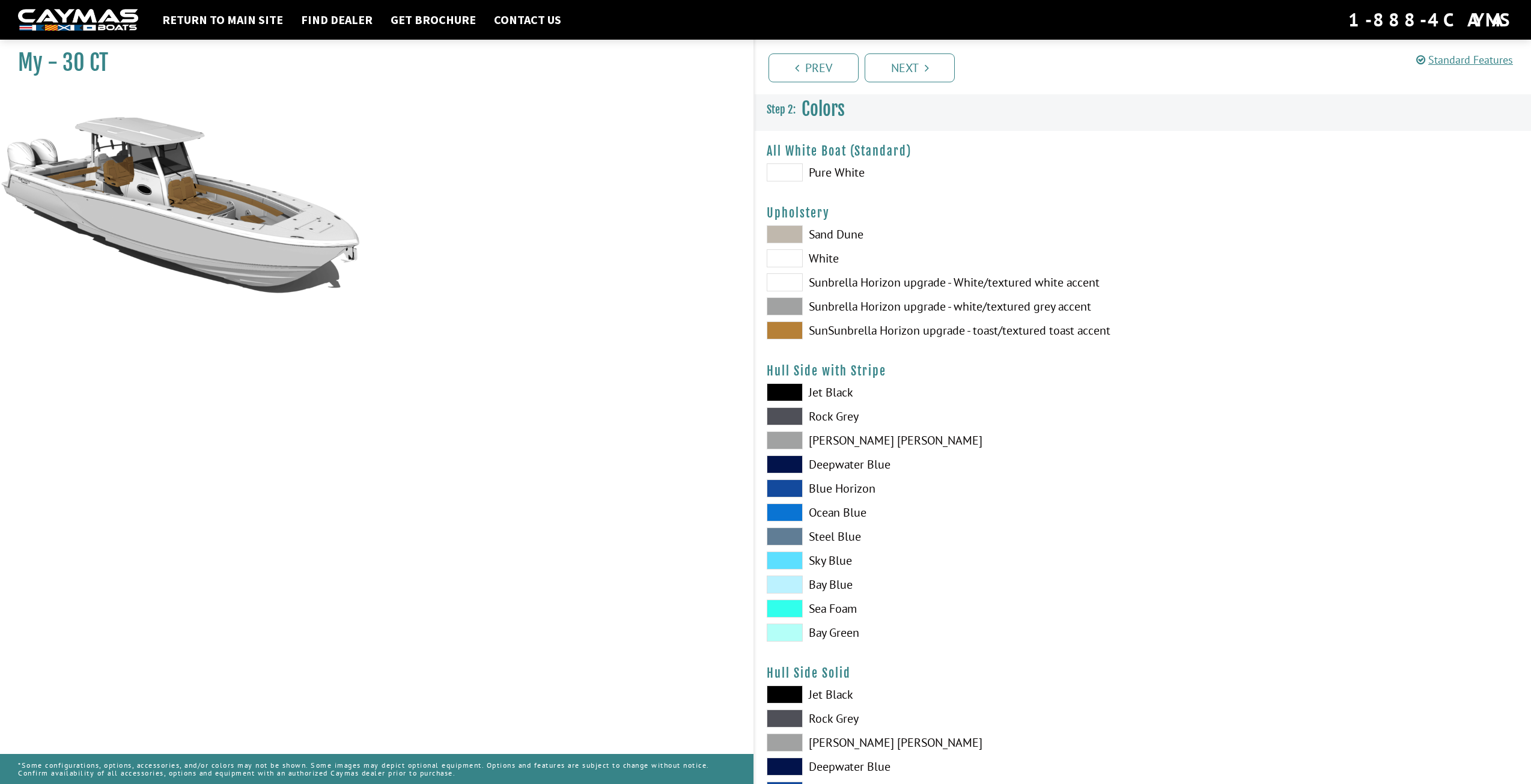
click at [778, 165] on span at bounding box center [784, 173] width 36 height 18
click at [787, 329] on span at bounding box center [784, 331] width 36 height 18
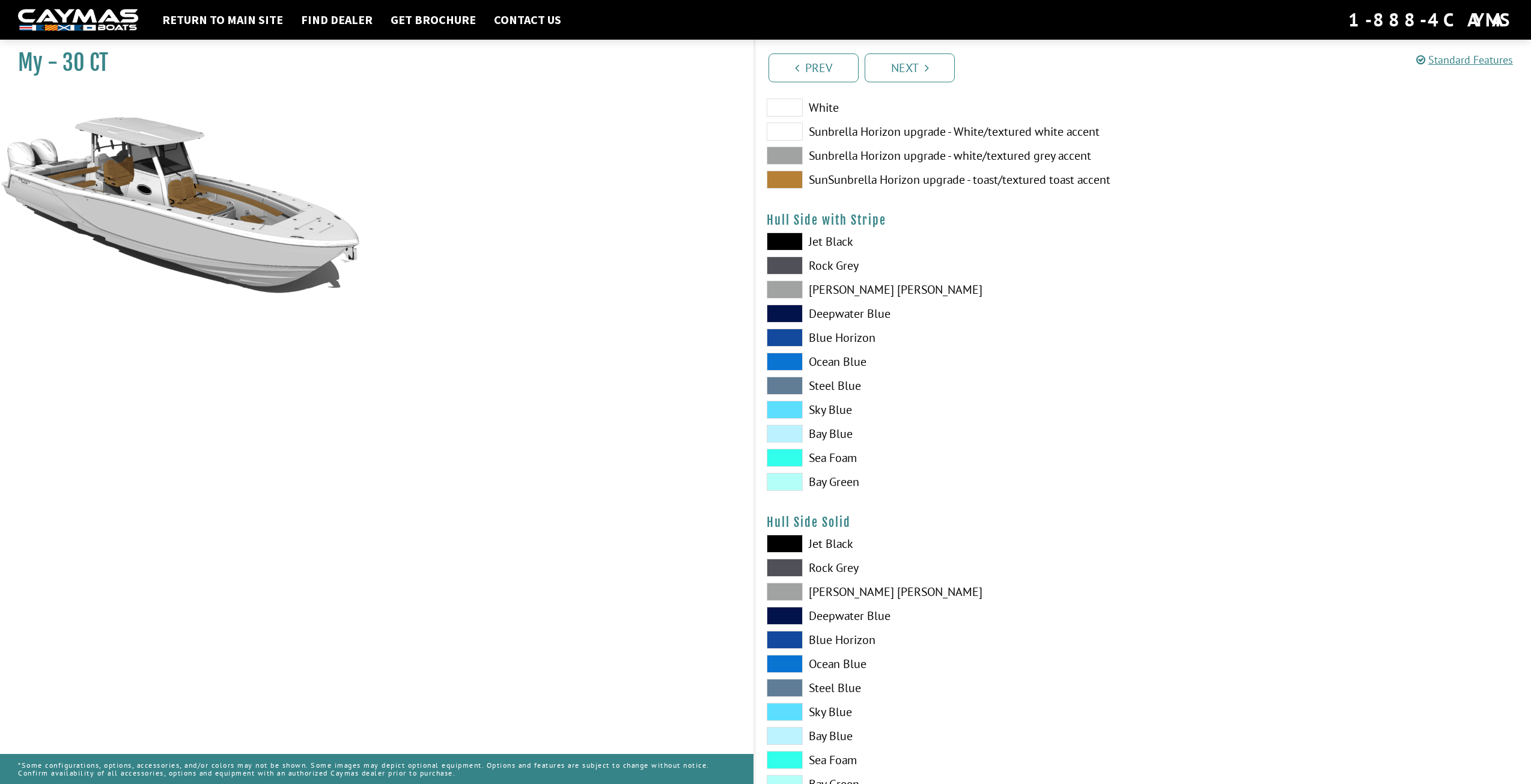
scroll to position [344, 0]
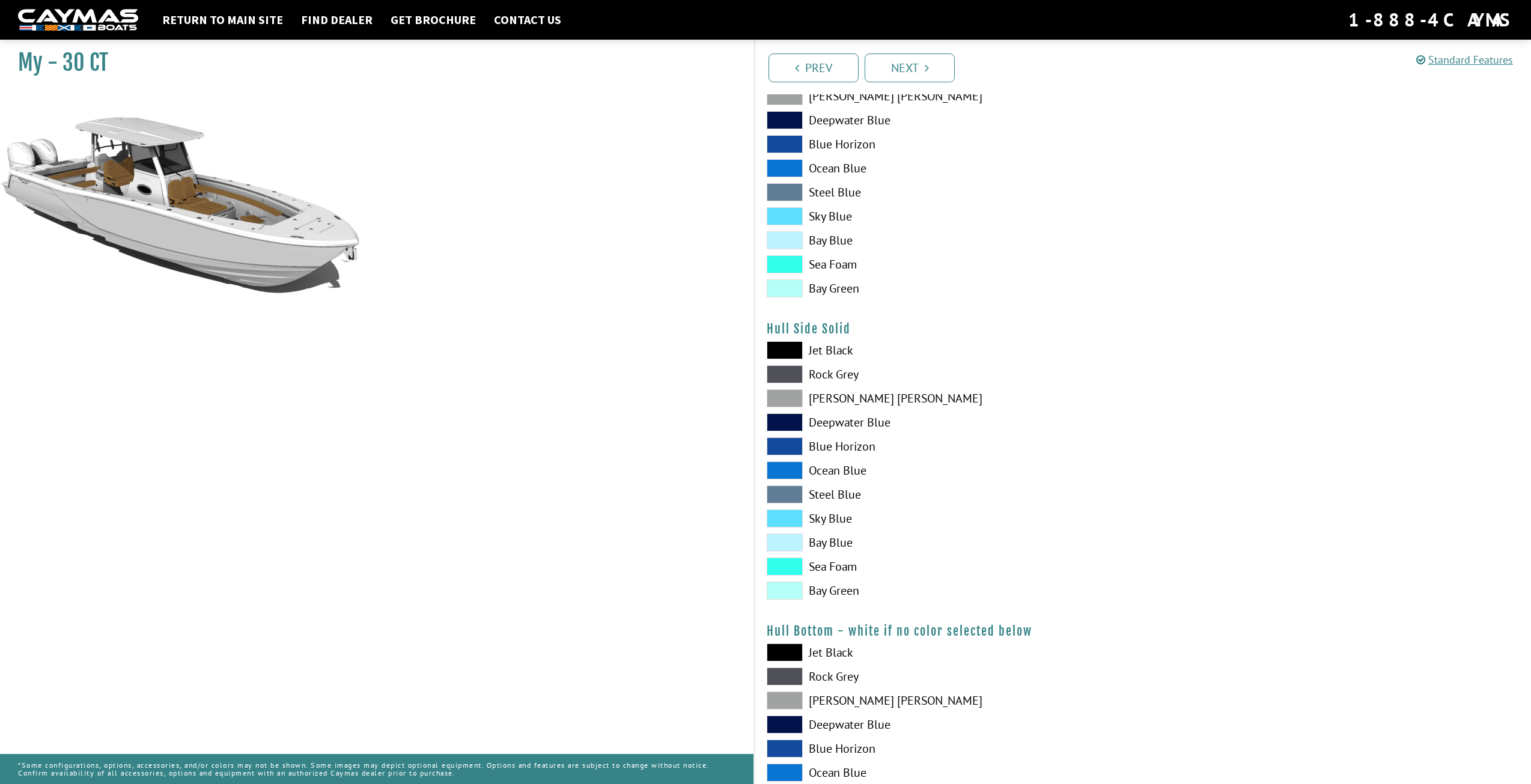
click at [780, 590] on span at bounding box center [784, 590] width 36 height 18
click at [792, 564] on span at bounding box center [784, 567] width 36 height 18
click at [787, 419] on span at bounding box center [784, 422] width 36 height 18
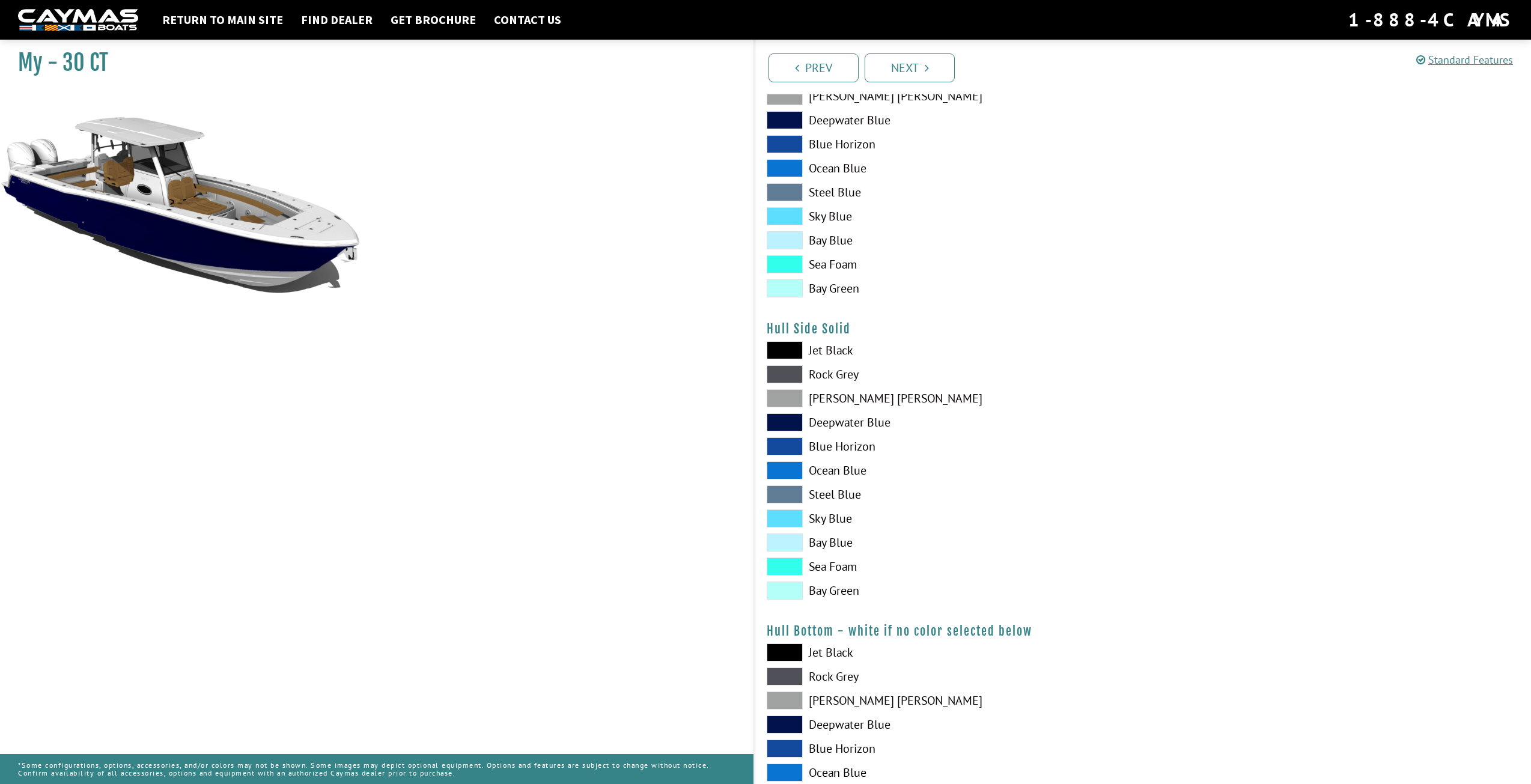
click at [801, 440] on span at bounding box center [784, 447] width 36 height 18
click at [781, 490] on span at bounding box center [784, 494] width 36 height 18
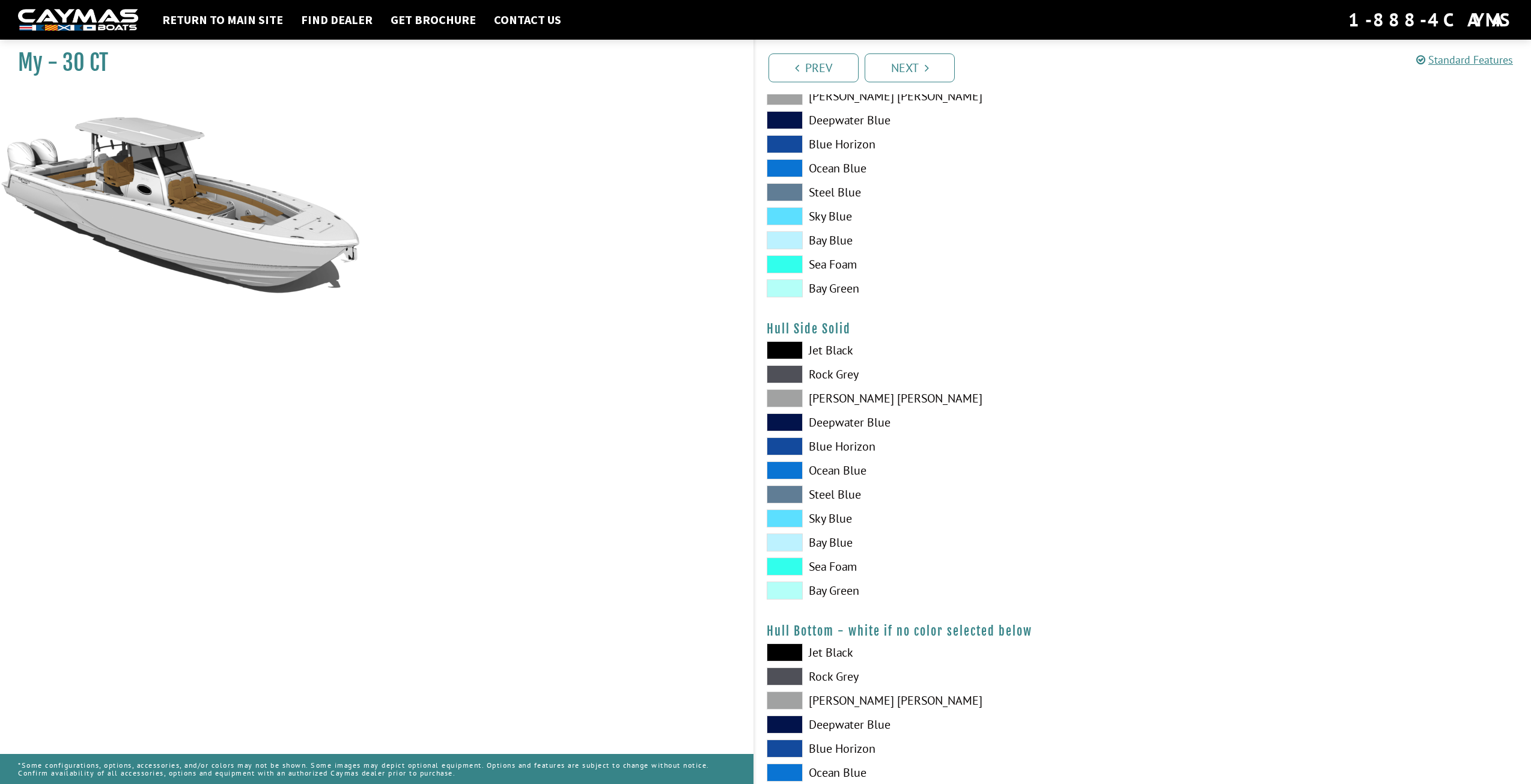
click at [789, 575] on span at bounding box center [784, 567] width 36 height 18
click at [788, 598] on span at bounding box center [784, 590] width 36 height 18
click at [792, 572] on span at bounding box center [784, 567] width 36 height 18
click at [792, 535] on span at bounding box center [784, 543] width 36 height 18
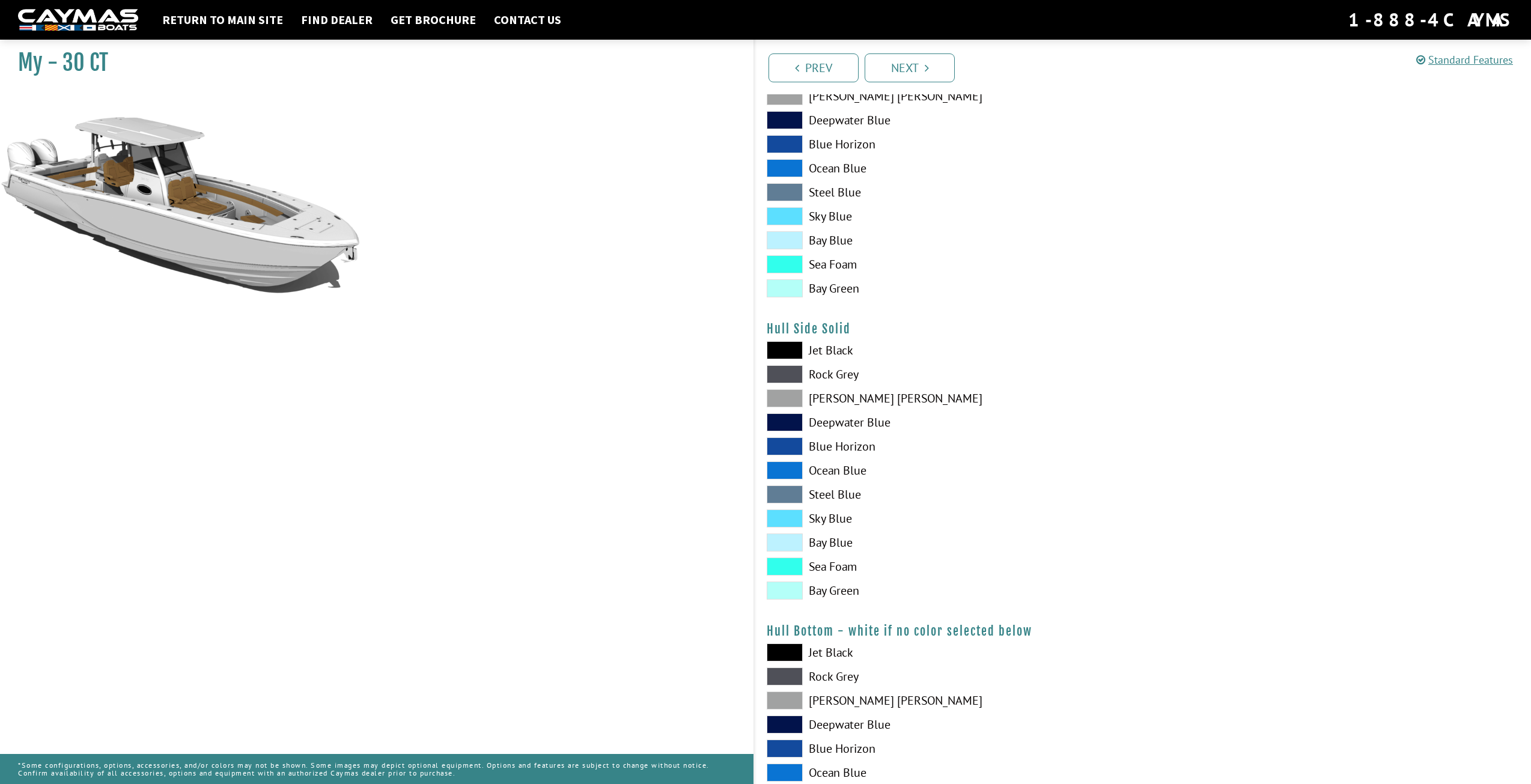
click at [792, 535] on span at bounding box center [784, 543] width 36 height 18
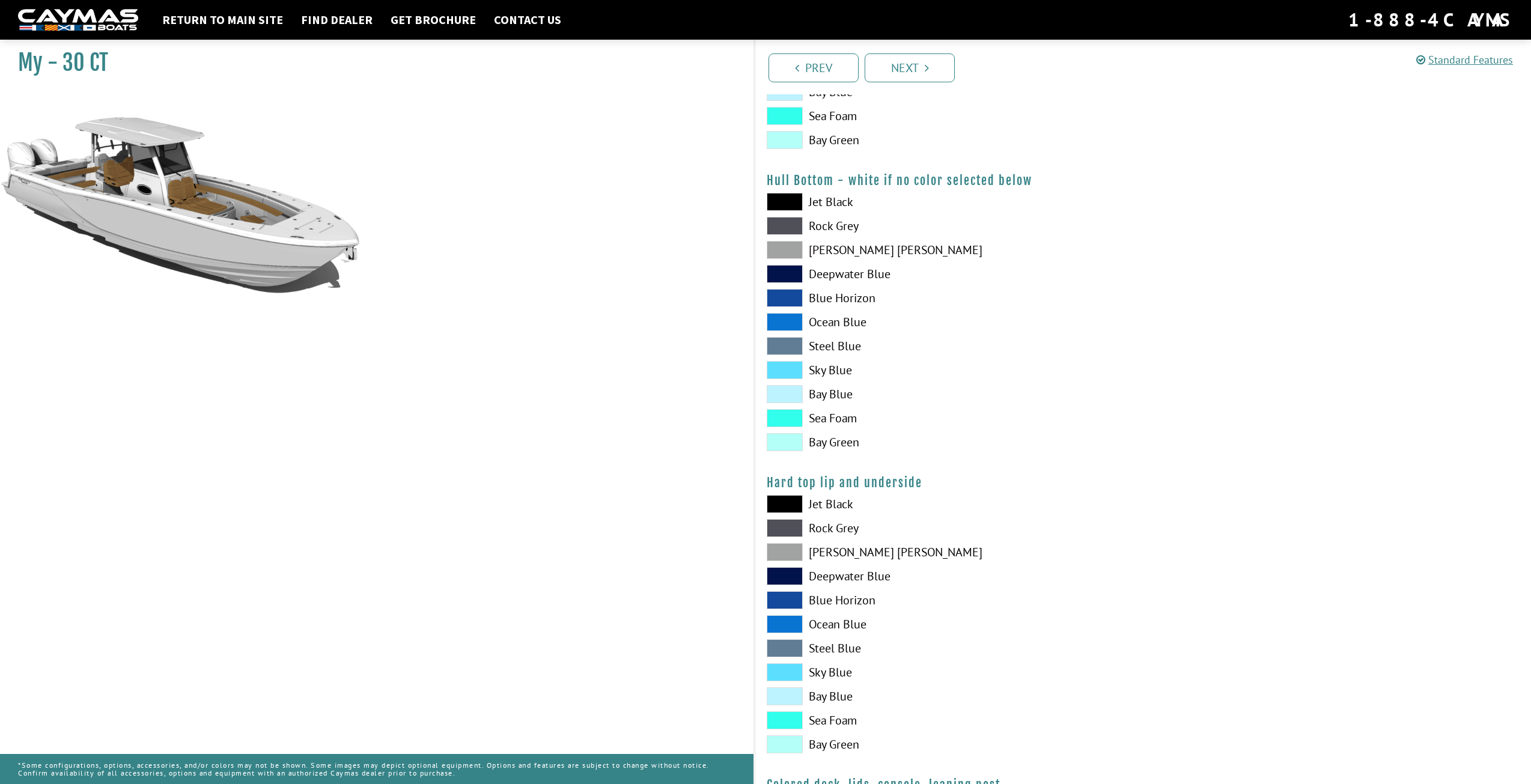
scroll to position [800, 0]
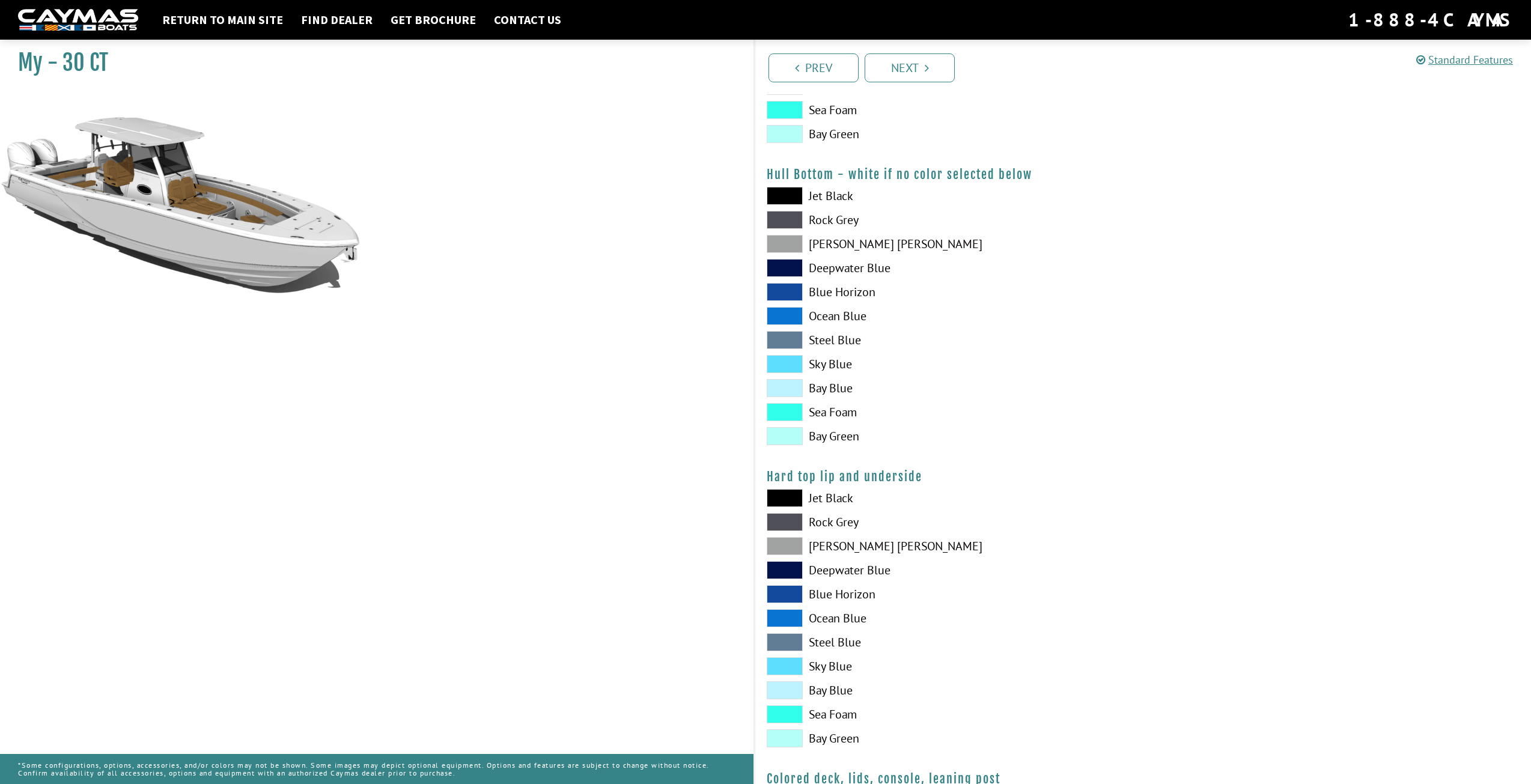
click at [790, 409] on span at bounding box center [784, 412] width 36 height 18
click at [786, 104] on span at bounding box center [784, 110] width 36 height 18
click at [792, 386] on span at bounding box center [784, 388] width 36 height 18
click at [783, 122] on div "Jet Black Rock Grey Dove Gray Deepwater Blue Blue Horizon Ocean Blue" at bounding box center [949, 16] width 388 height 264
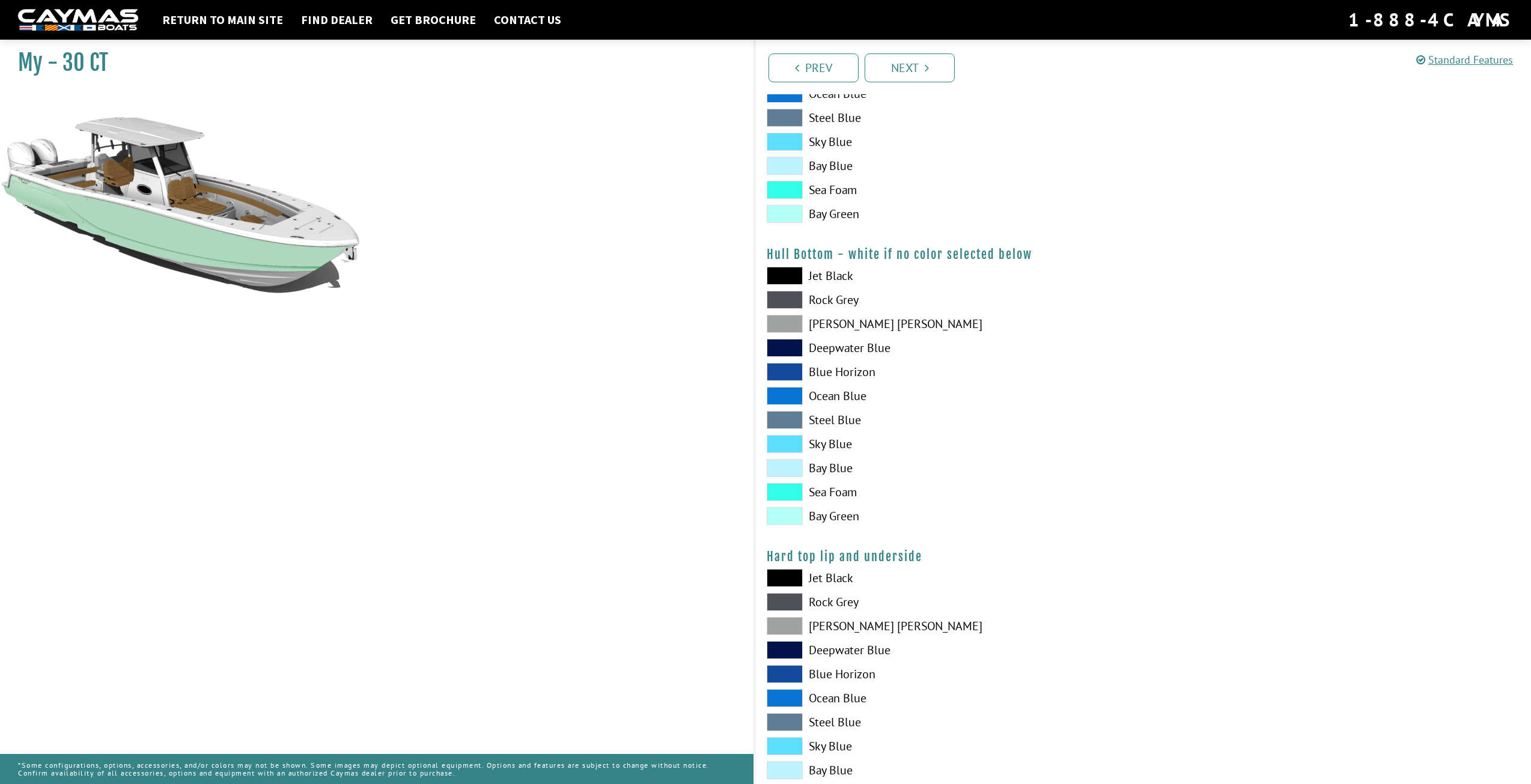
scroll to position [716, 0]
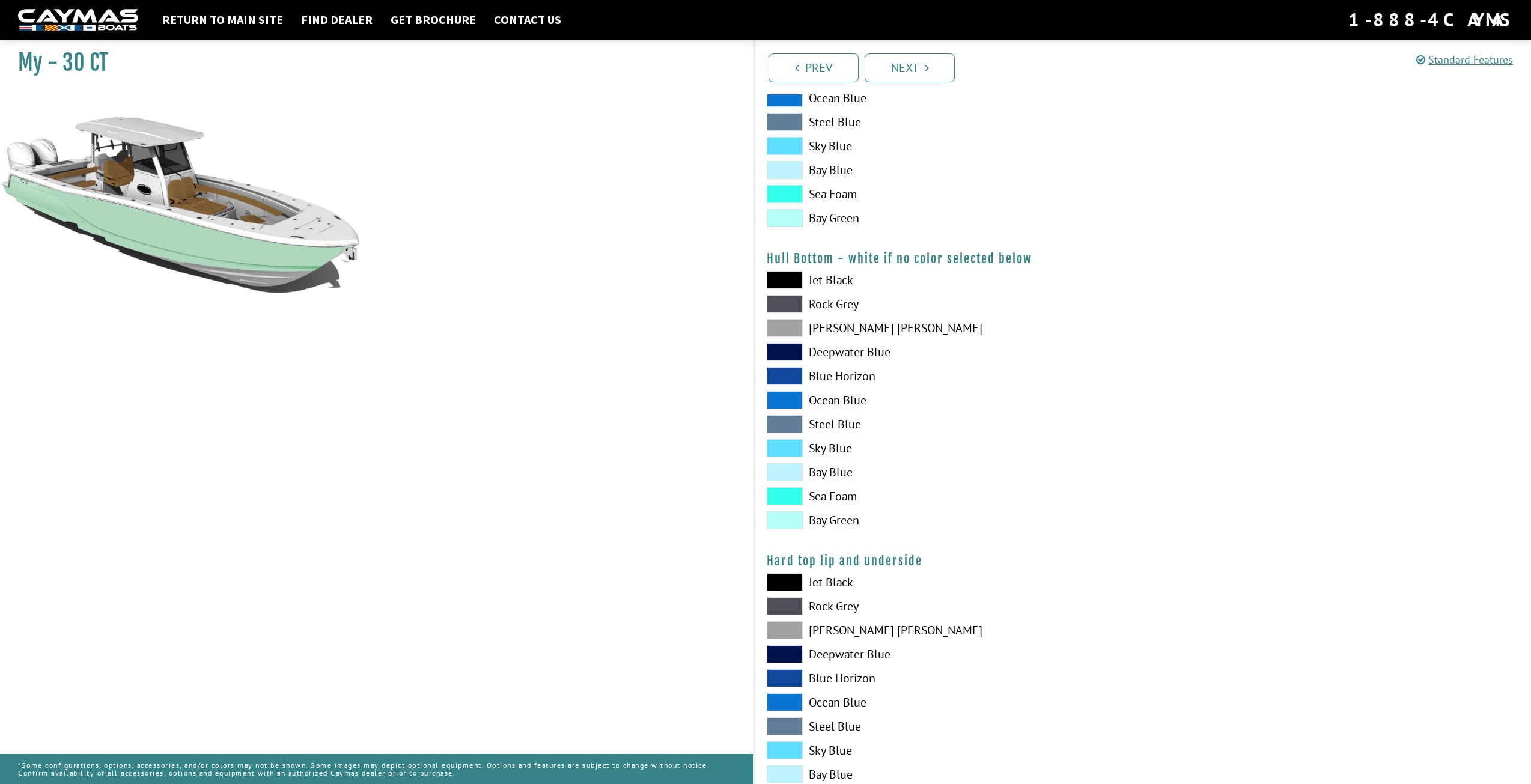
click at [799, 175] on span at bounding box center [784, 170] width 36 height 18
click at [792, 185] on span at bounding box center [784, 194] width 36 height 18
click at [789, 482] on div "Jet Black Rock Grey Dove Gray Deepwater Blue Blue Horizon Ocean Blue" at bounding box center [949, 402] width 388 height 264
click at [789, 495] on span at bounding box center [784, 496] width 36 height 18
click at [939, 70] on link "Next" at bounding box center [909, 69] width 90 height 29
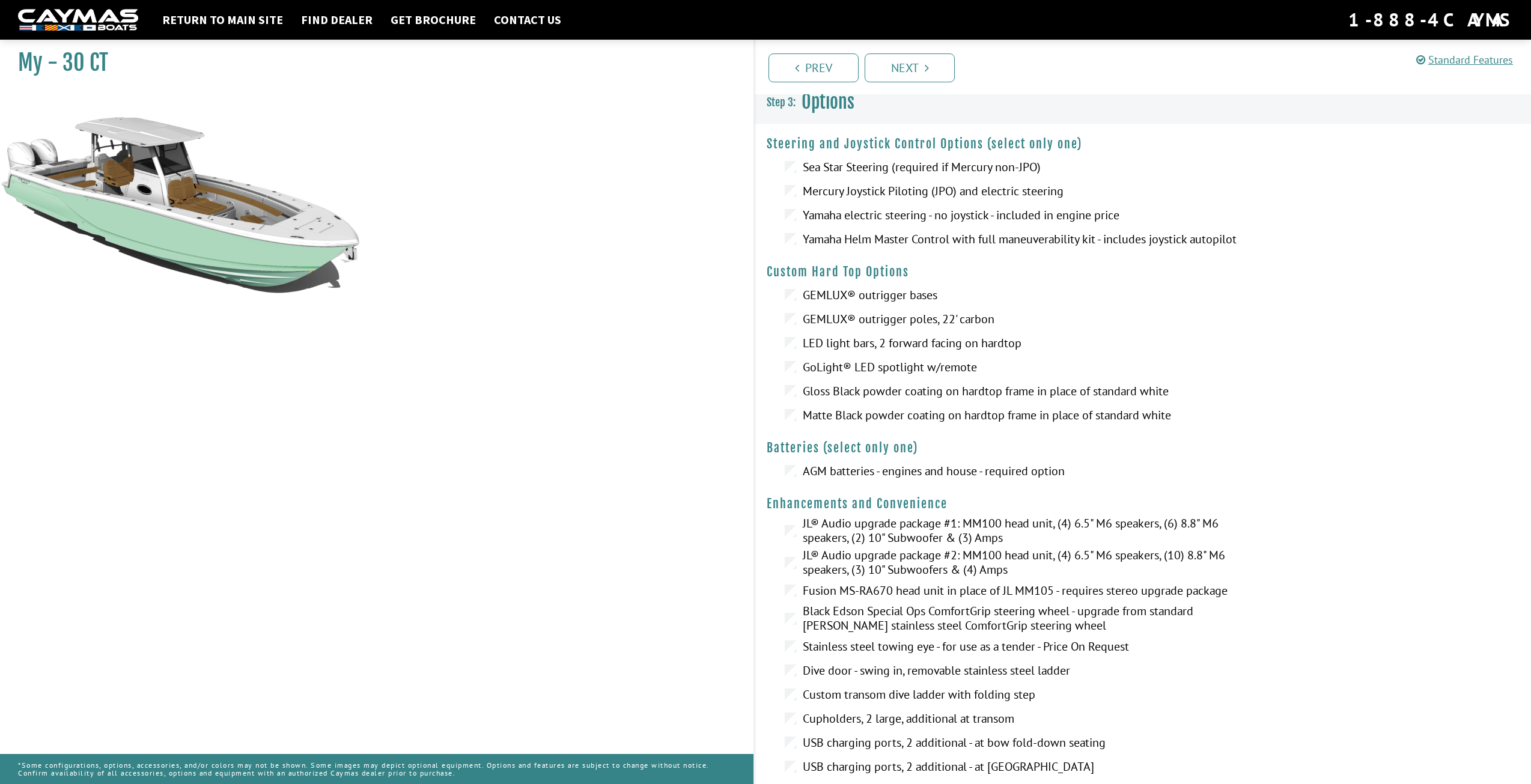
scroll to position [0, 0]
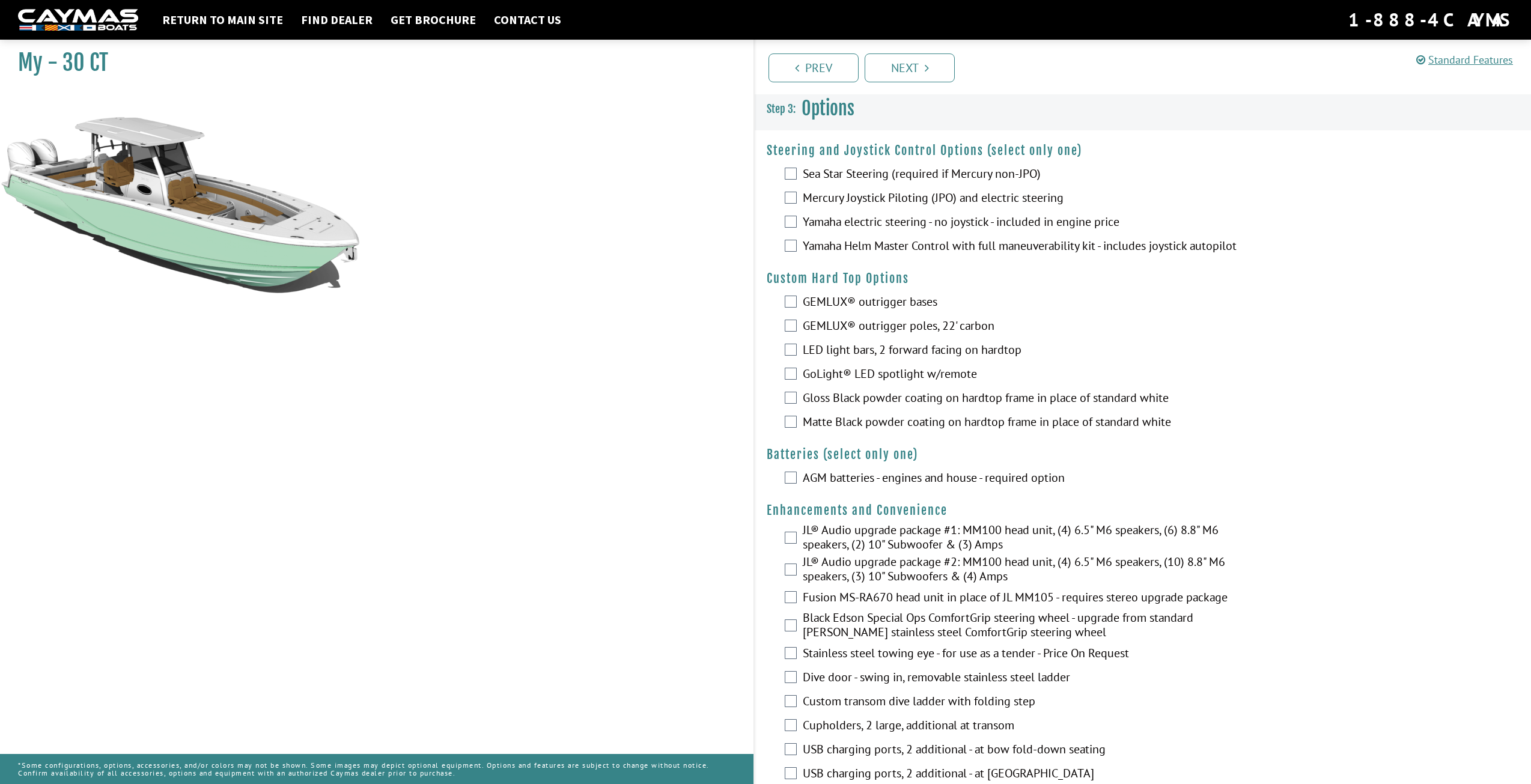
click at [856, 197] on label "Mercury Joystick Piloting (JPO) and electric steering" at bounding box center [1021, 198] width 437 height 17
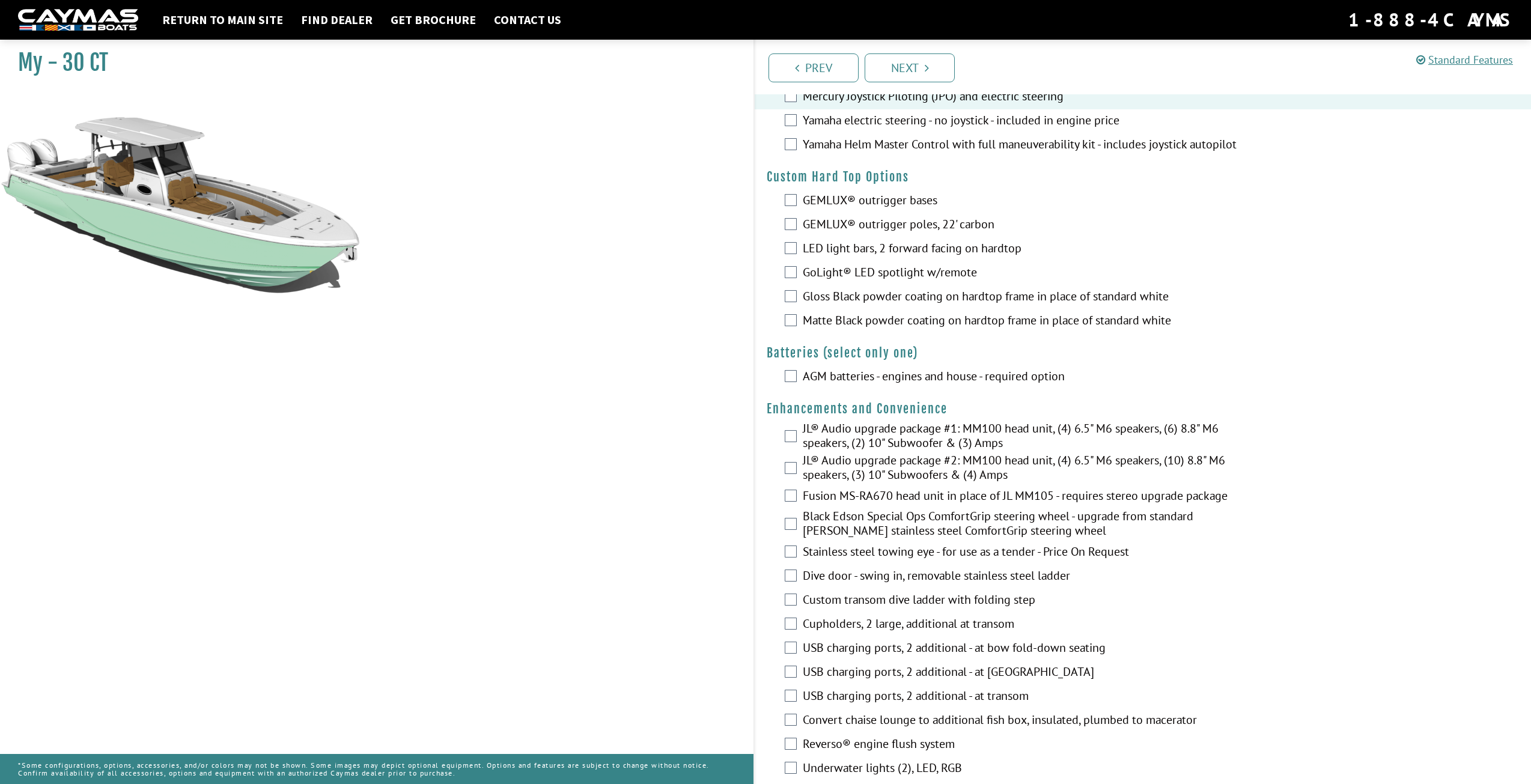
scroll to position [103, 0]
click at [935, 227] on label "GEMLUX® outrigger poles, 22' carbon" at bounding box center [1021, 223] width 437 height 17
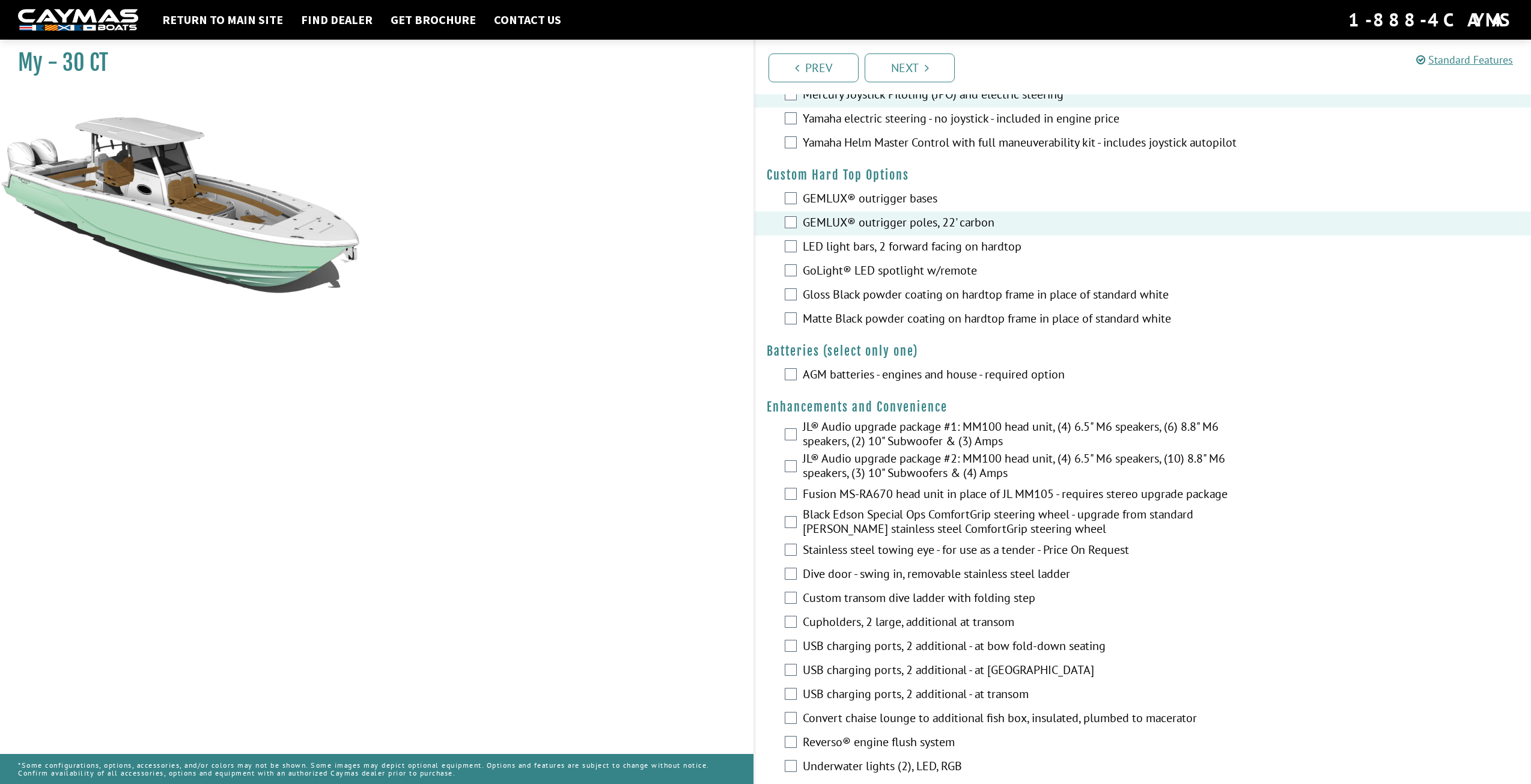
click at [934, 376] on label "AGM batteries - engines and house - required option" at bounding box center [1021, 376] width 437 height 17
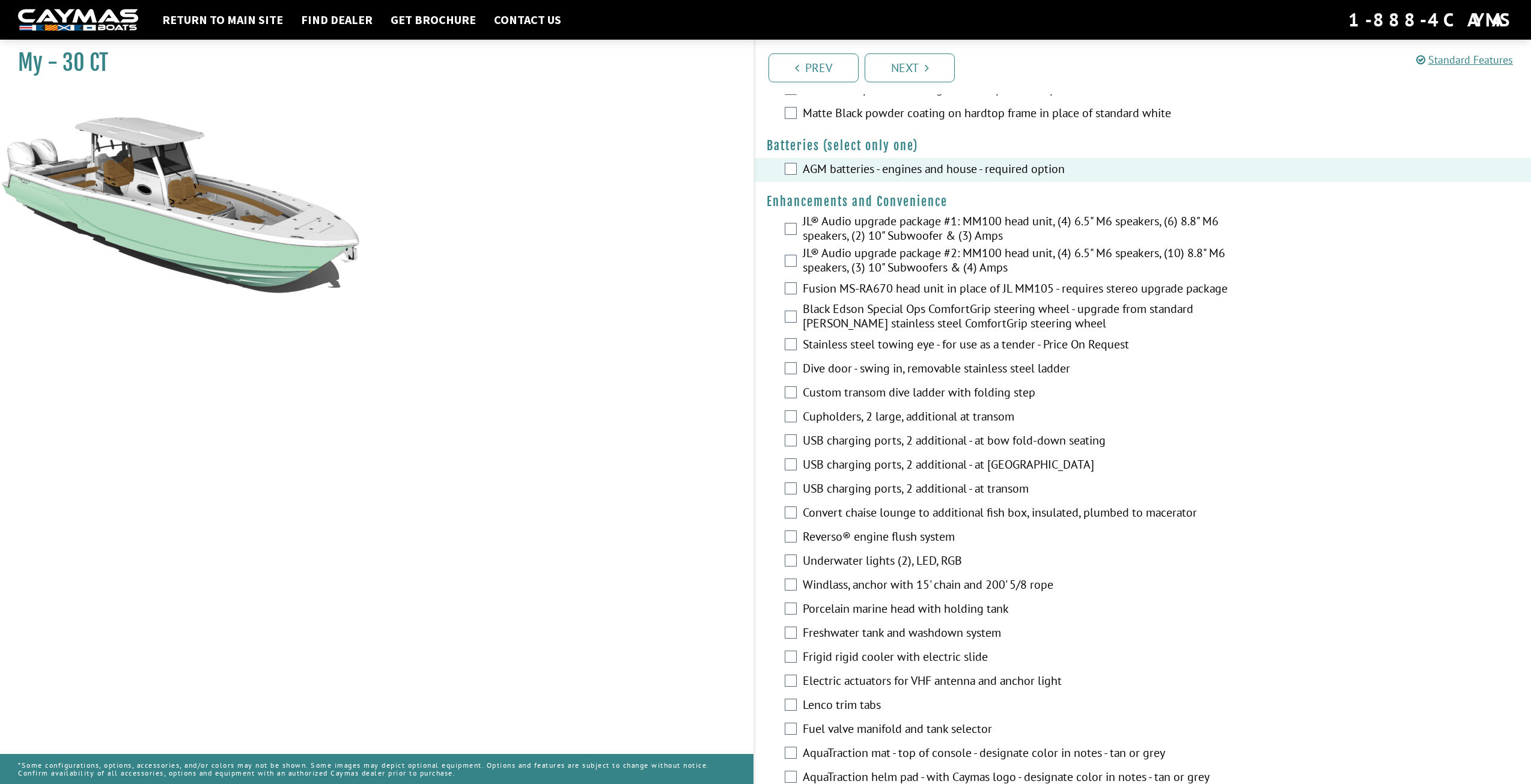
scroll to position [313, 0]
click at [902, 396] on label "Custom transom dive ladder with folding step" at bounding box center [1021, 389] width 437 height 17
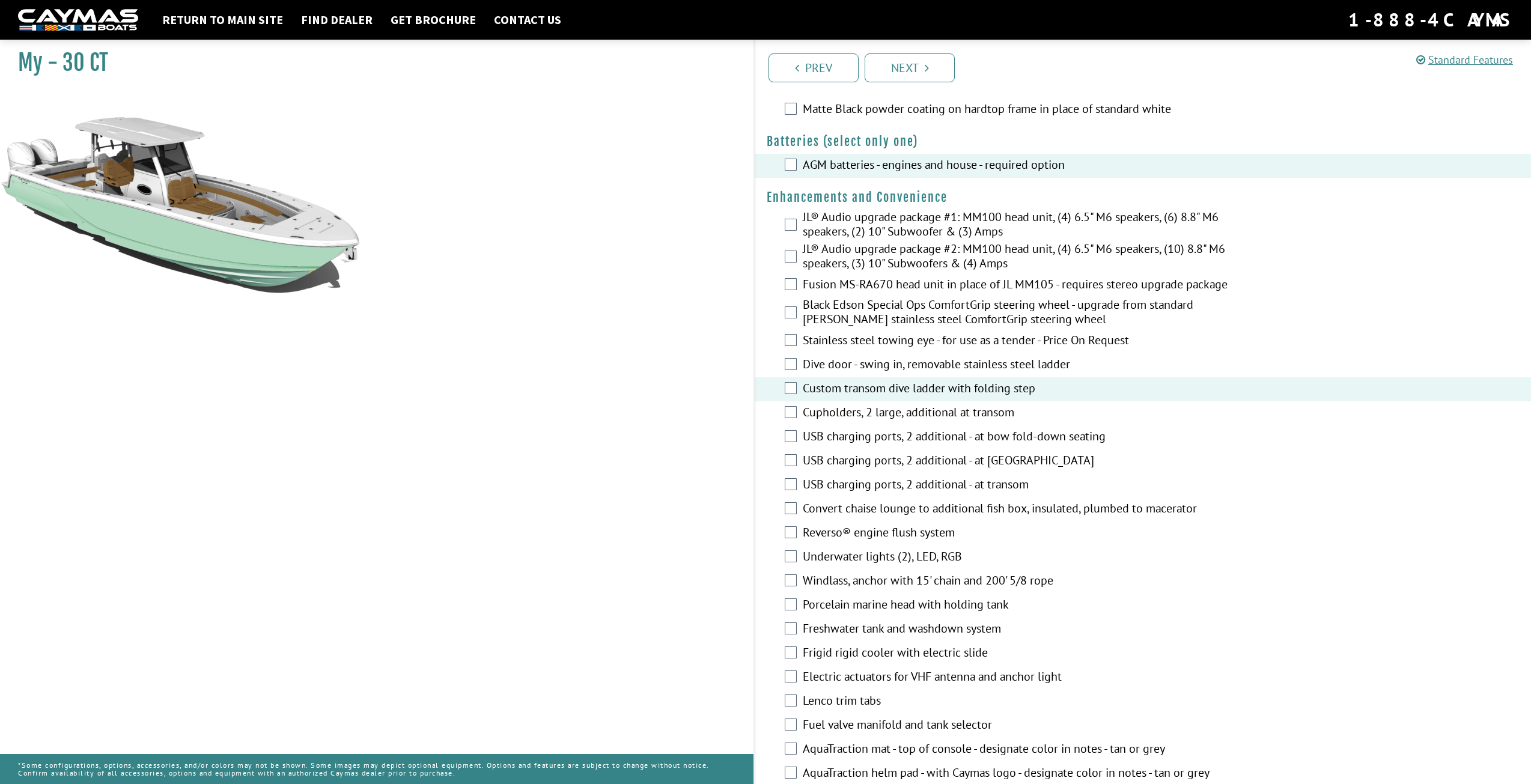
click at [912, 375] on label "Dive door - swing in, removable stainless steel ladder" at bounding box center [1021, 365] width 437 height 17
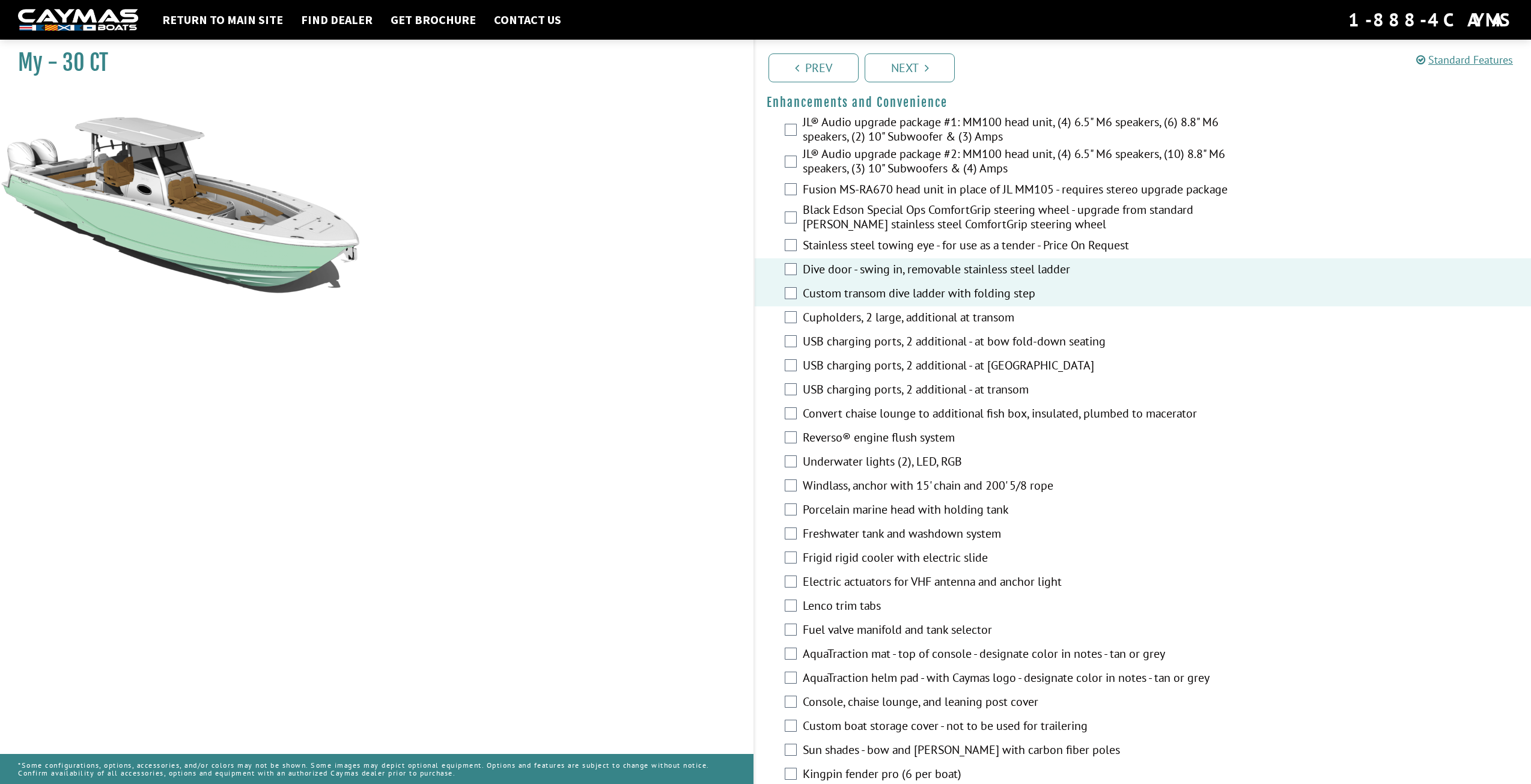
scroll to position [430, 0]
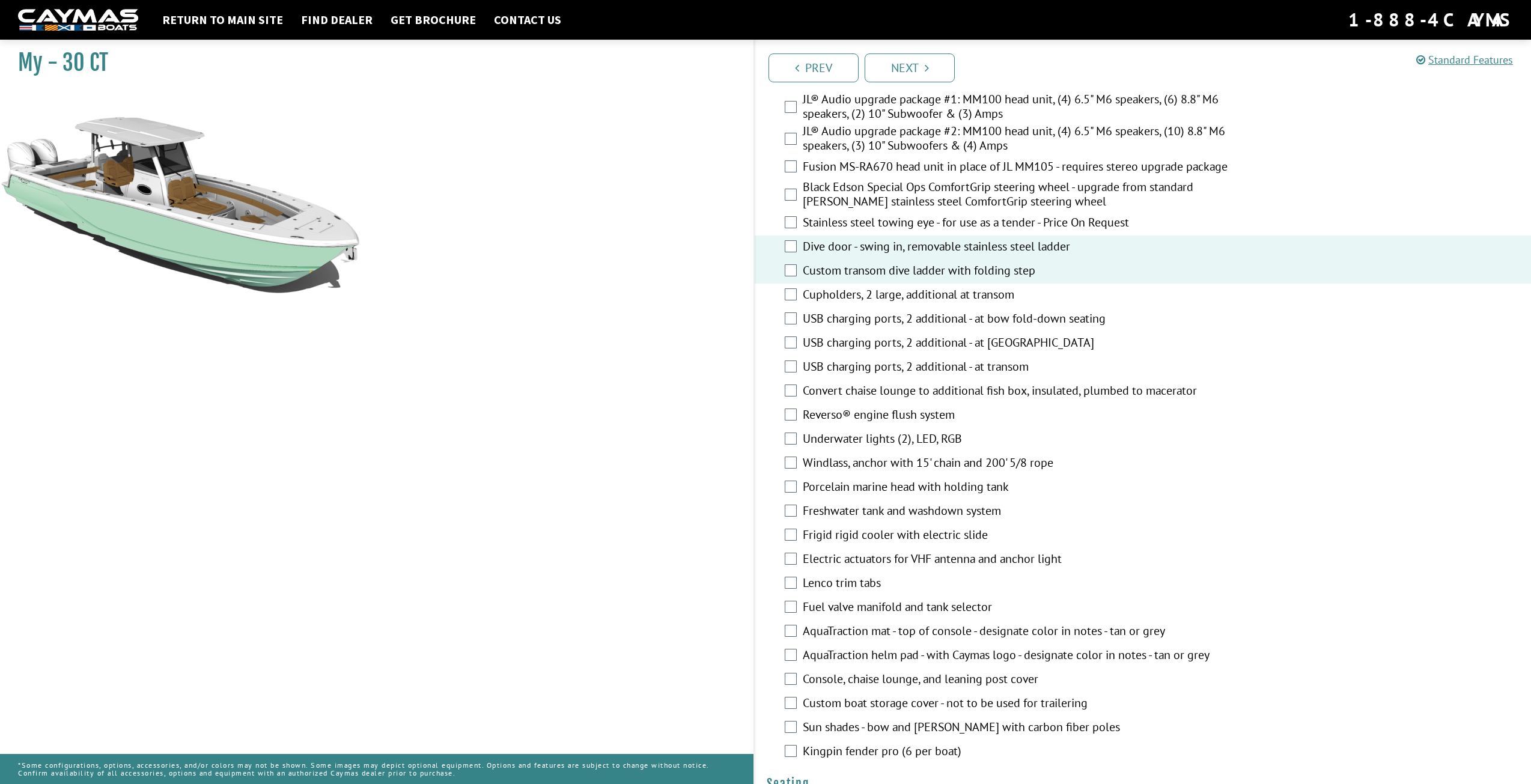
drag, startPoint x: 450, startPoint y: 267, endPoint x: 327, endPoint y: 250, distance: 124.2
click at [340, 251] on div "My - 30 CT" at bounding box center [370, 426] width 765 height 784
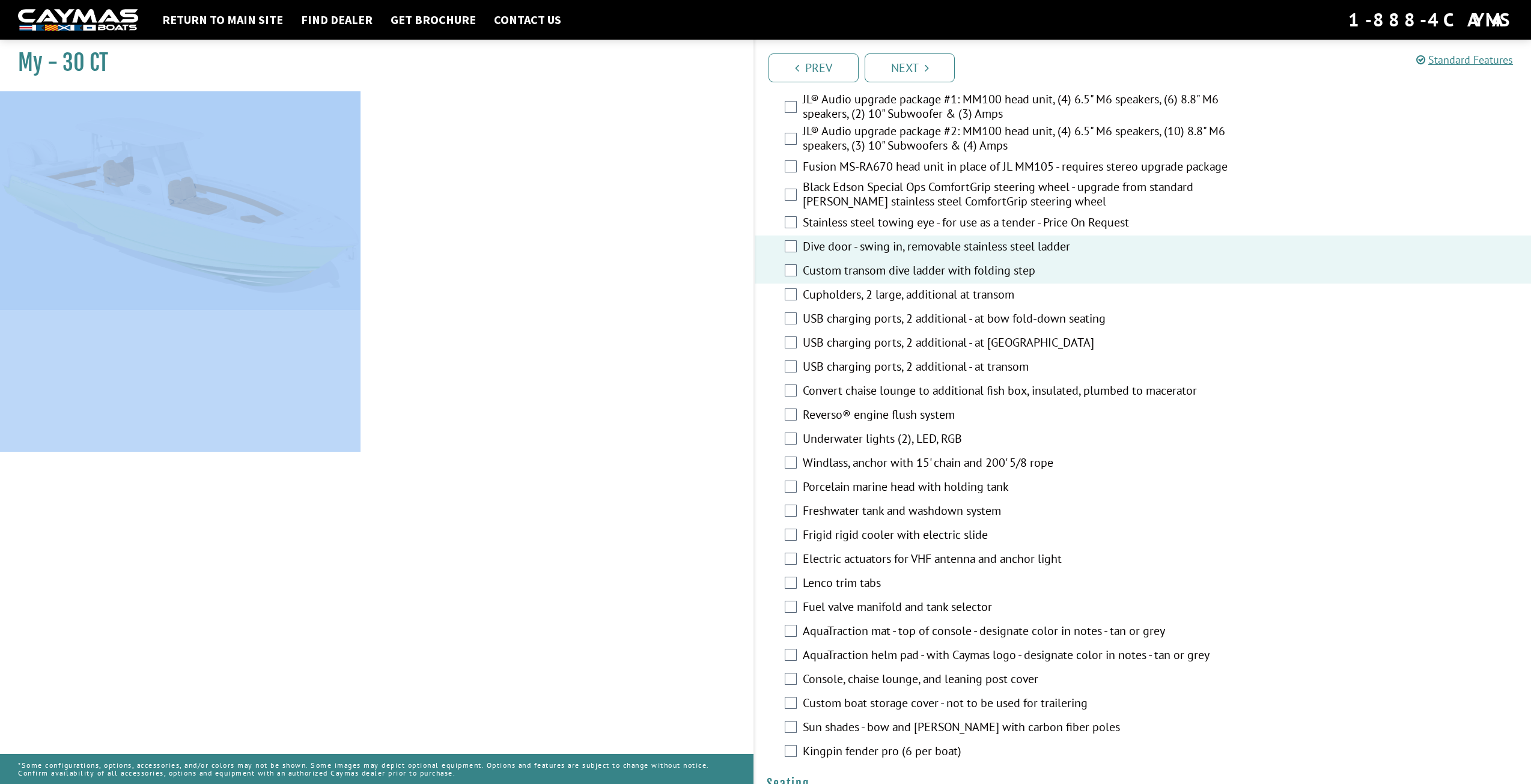
click at [283, 247] on img at bounding box center [180, 271] width 360 height 360
click at [409, 377] on div "My - 30 CT" at bounding box center [370, 426] width 765 height 784
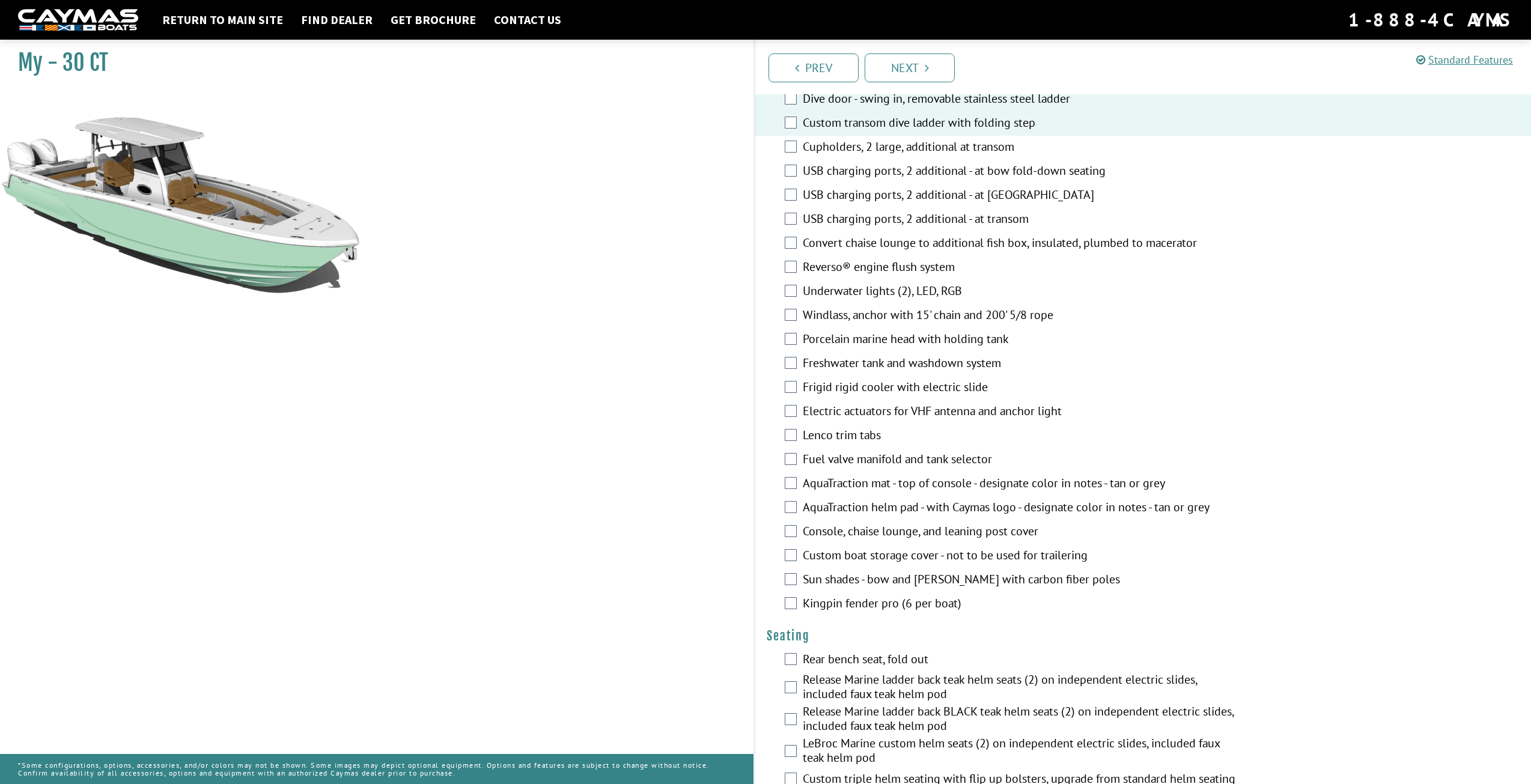
scroll to position [546, 0]
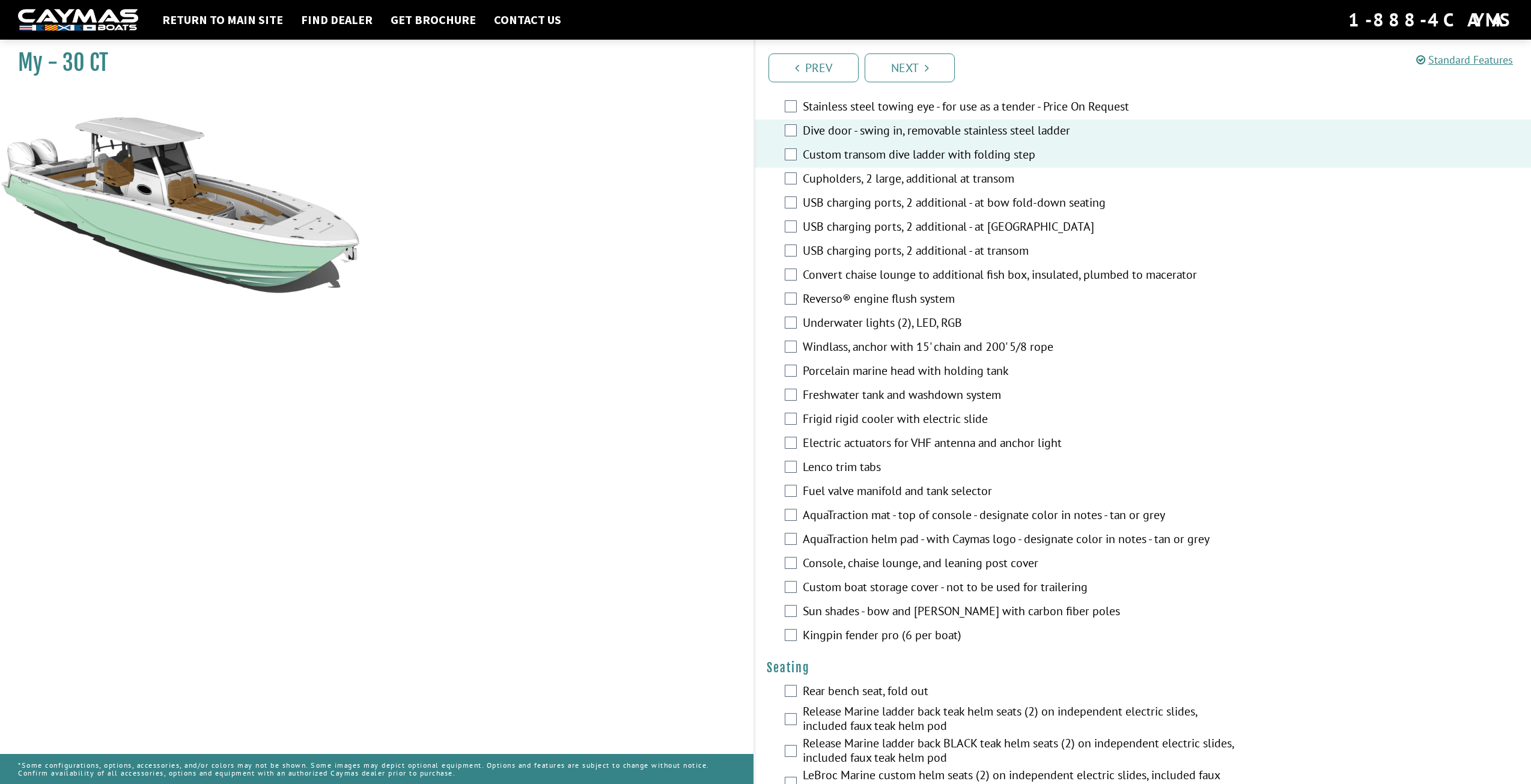
click at [816, 309] on label "Reverso® engine flush system" at bounding box center [1021, 300] width 437 height 17
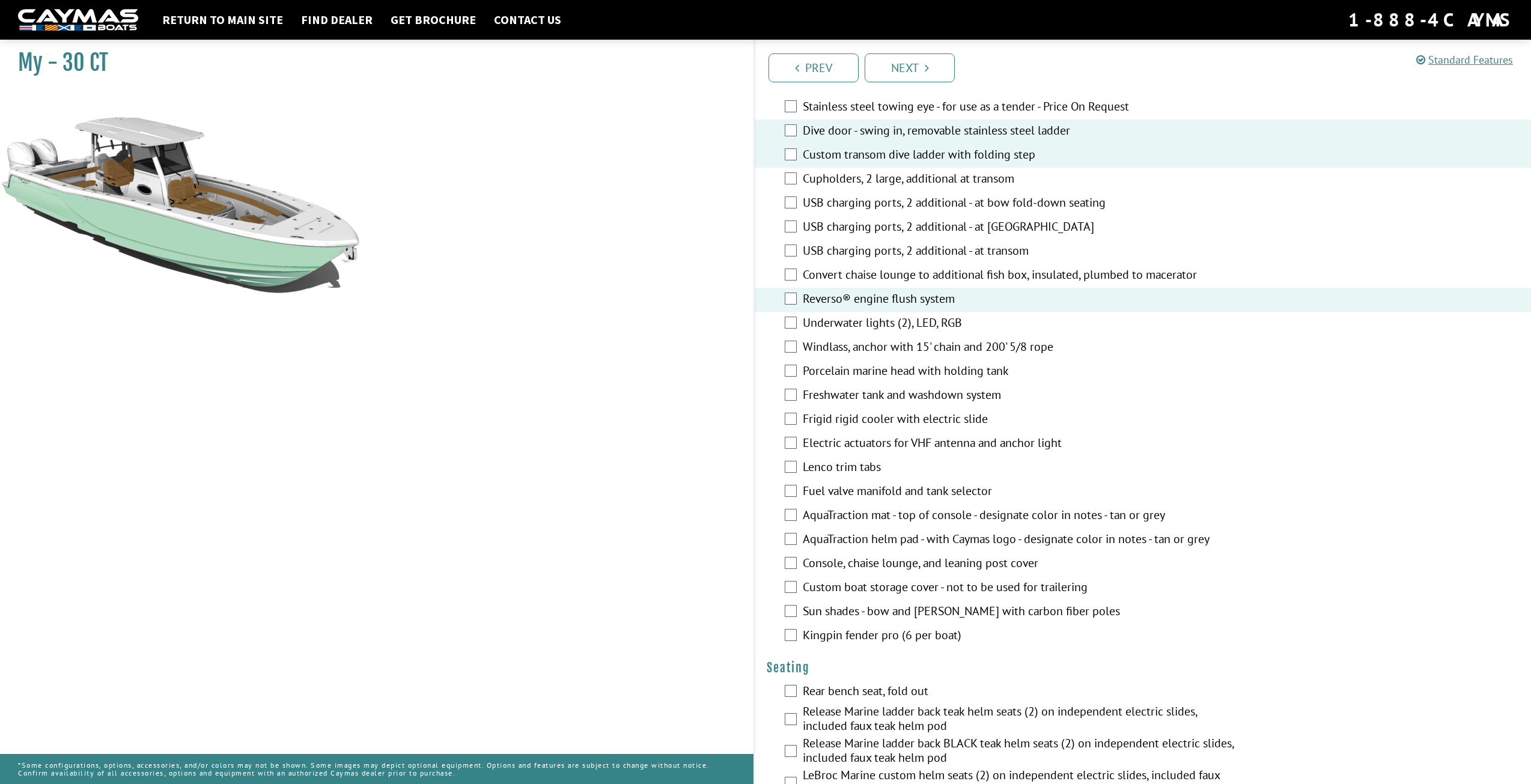
click at [827, 285] on label "Convert chaise lounge to additional fish box, insulated, plumbed to macerator" at bounding box center [1021, 276] width 437 height 17
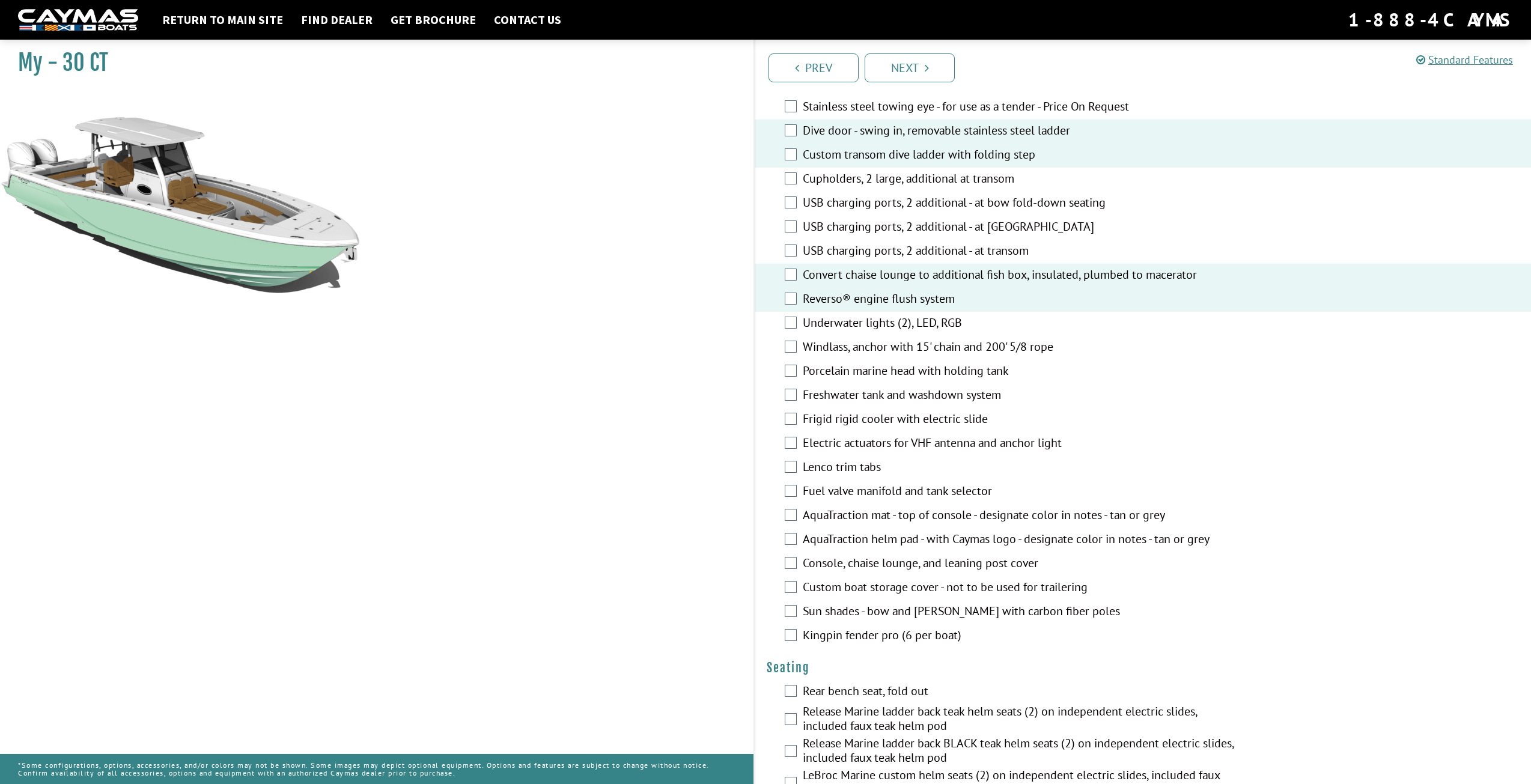
click at [924, 404] on label "Freshwater tank and washdown system" at bounding box center [1021, 396] width 437 height 17
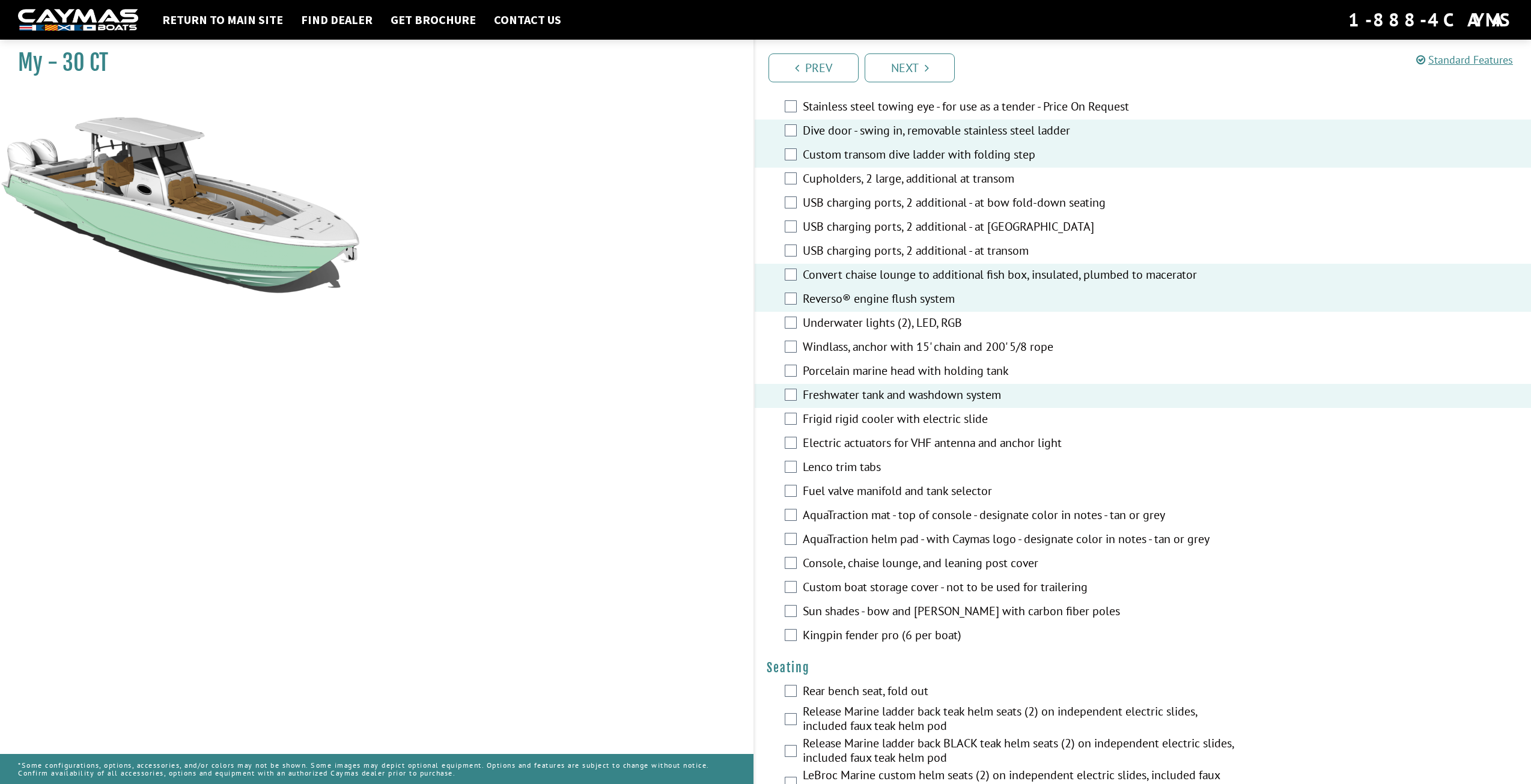
click at [856, 471] on label "Lenco trim tabs" at bounding box center [1021, 468] width 437 height 17
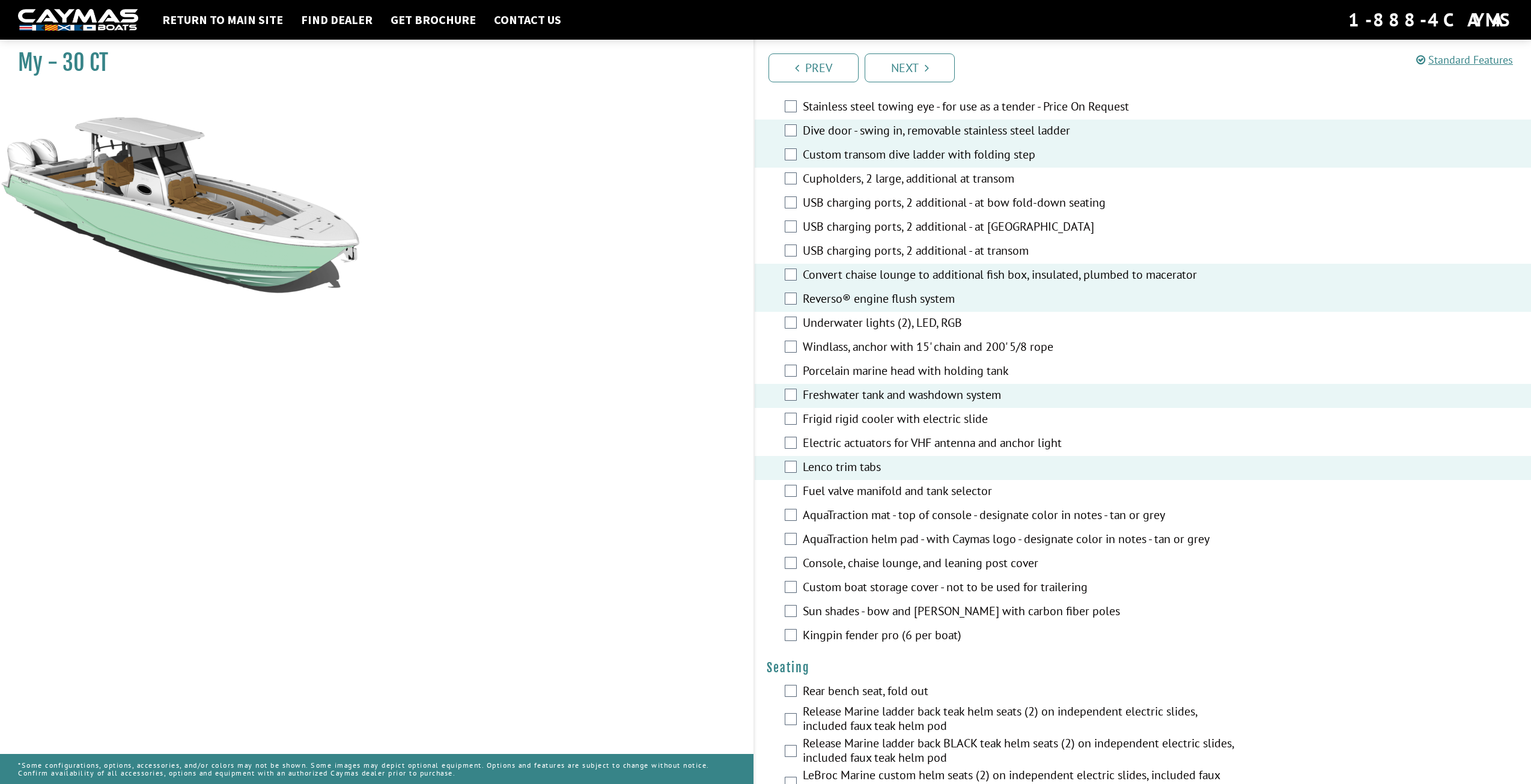
click at [899, 450] on label "Electric actuators for VHF antenna and anchor light" at bounding box center [1021, 444] width 437 height 17
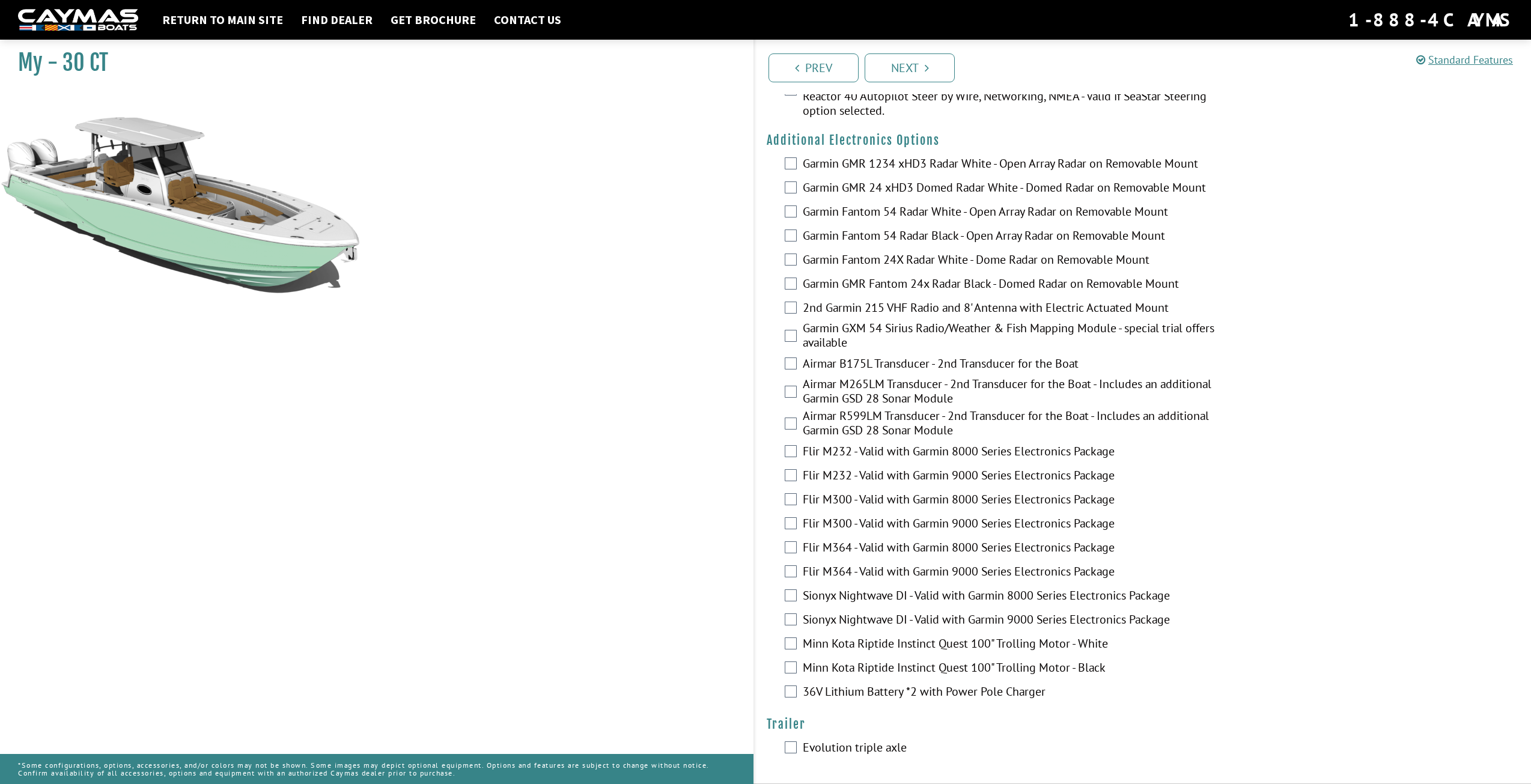
scroll to position [1972, 0]
click at [908, 61] on link "Next" at bounding box center [909, 69] width 90 height 29
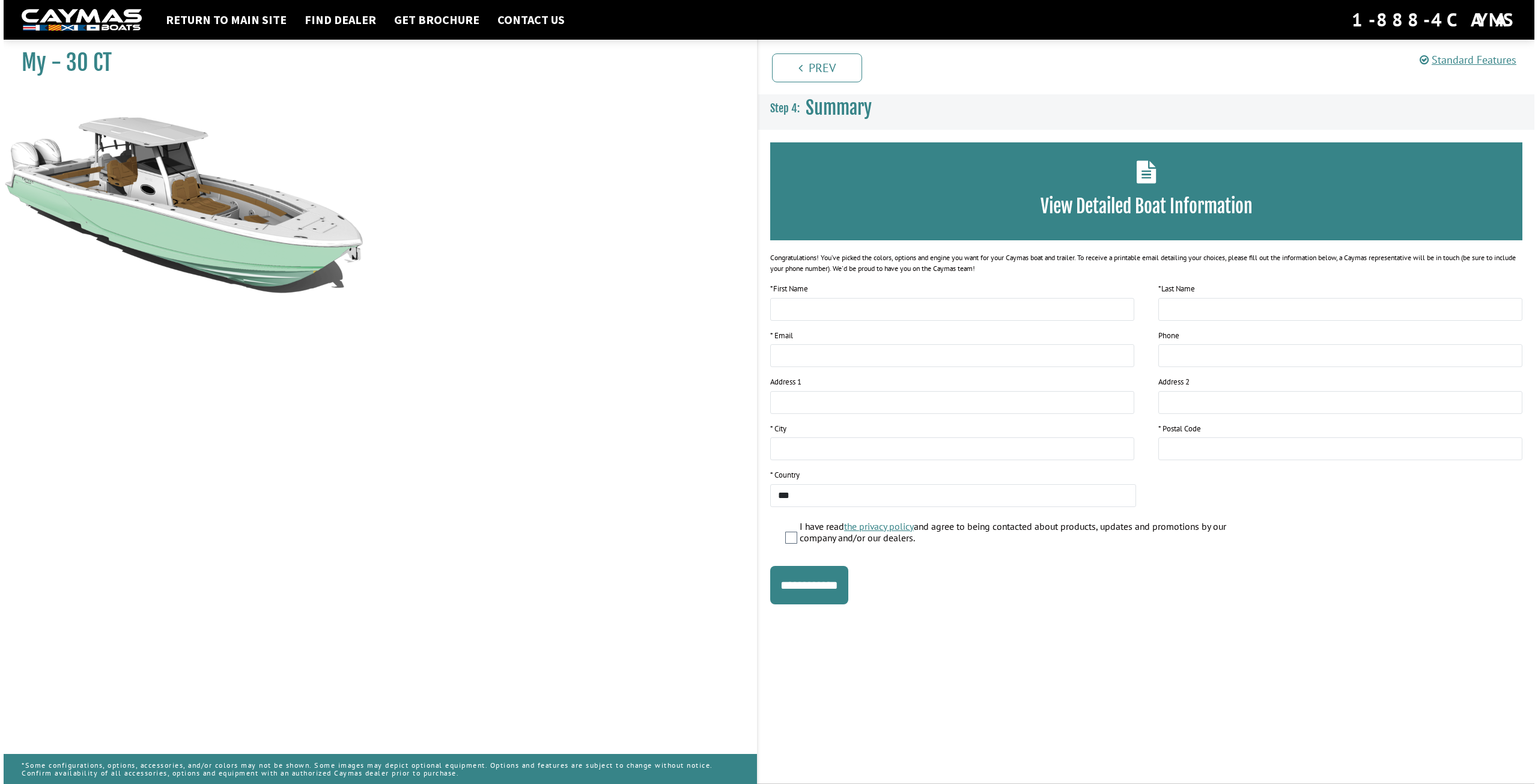
scroll to position [0, 0]
